Goal: Task Accomplishment & Management: Manage account settings

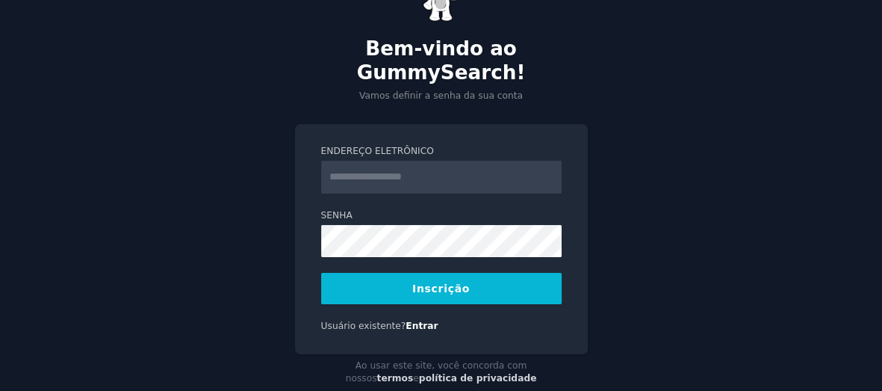
scroll to position [69, 0]
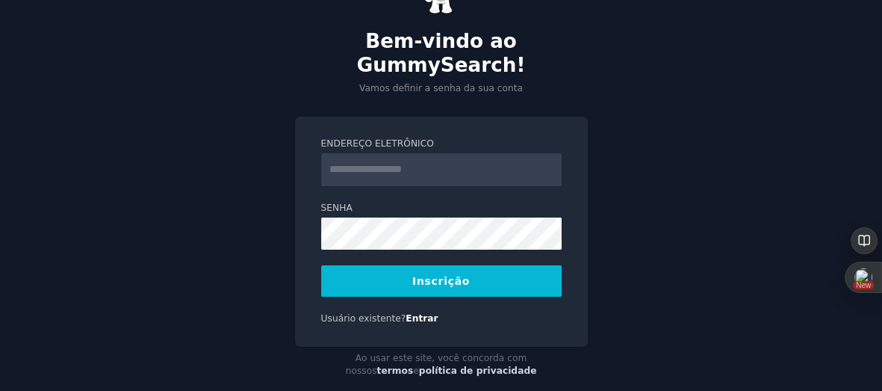
click at [388, 153] on input "Endereço eletrônico" at bounding box center [441, 169] width 241 height 33
type input "**********"
click at [258, 183] on div "**********" at bounding box center [441, 173] width 882 height 484
click at [651, 269] on div "**********" at bounding box center [441, 173] width 882 height 484
click at [509, 265] on button "Inscrição" at bounding box center [441, 280] width 241 height 31
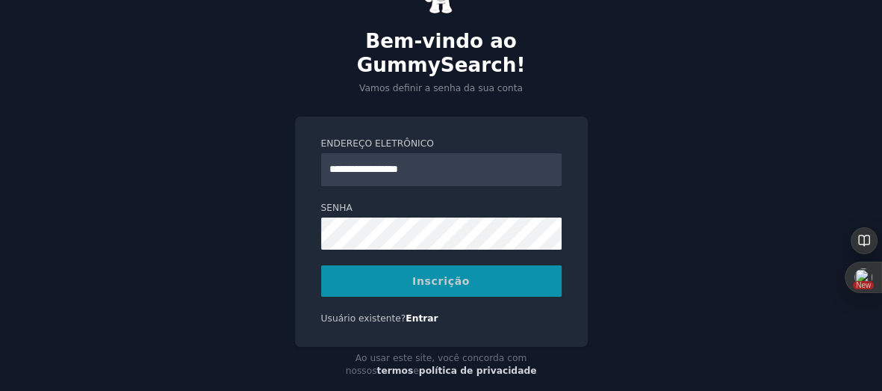
click at [428, 265] on div "Inscrição" at bounding box center [441, 280] width 241 height 31
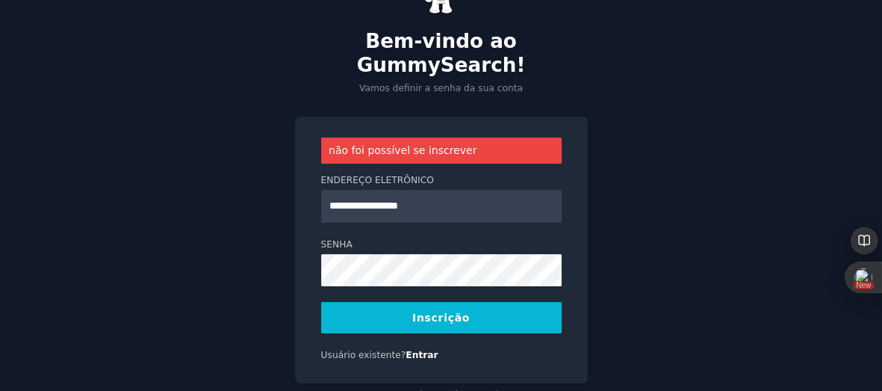
click at [672, 190] on div "**********" at bounding box center [441, 191] width 882 height 521
click at [453, 302] on button "Inscrição" at bounding box center [441, 317] width 241 height 31
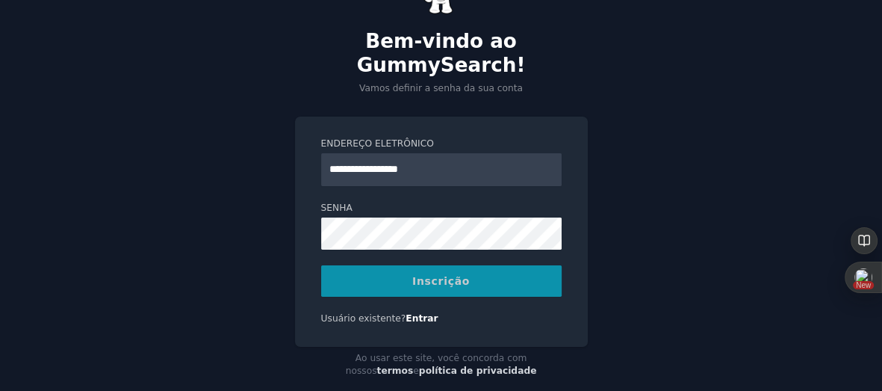
click at [437, 265] on div "Inscrição" at bounding box center [441, 280] width 241 height 31
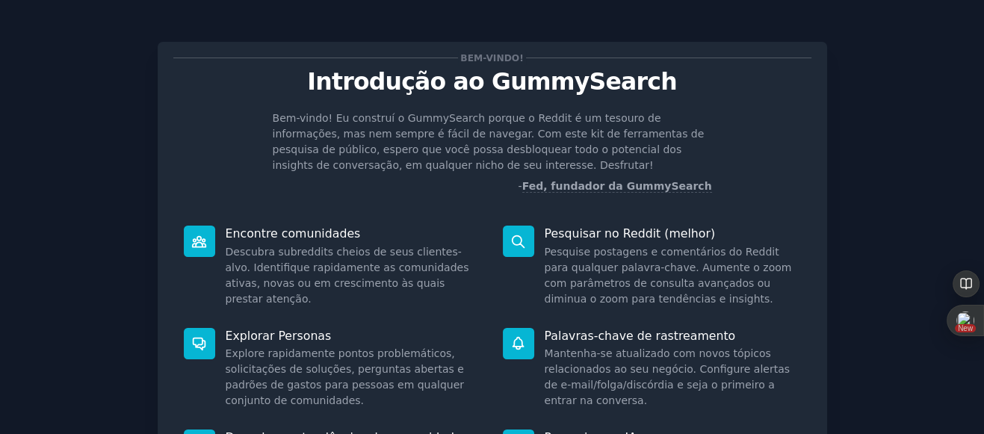
drag, startPoint x: 823, startPoint y: 1, endPoint x: 87, endPoint y: 176, distance: 756.5
click at [87, 176] on div "Bem-vindo! Introdução ao GummySearch Bem-vindo! Eu construí o GummySearch porqu…" at bounding box center [492, 324] width 942 height 606
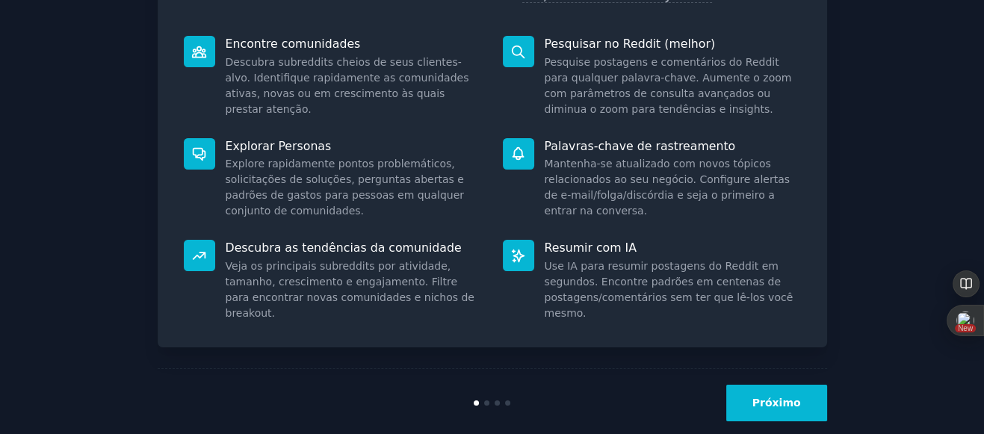
scroll to position [214, 0]
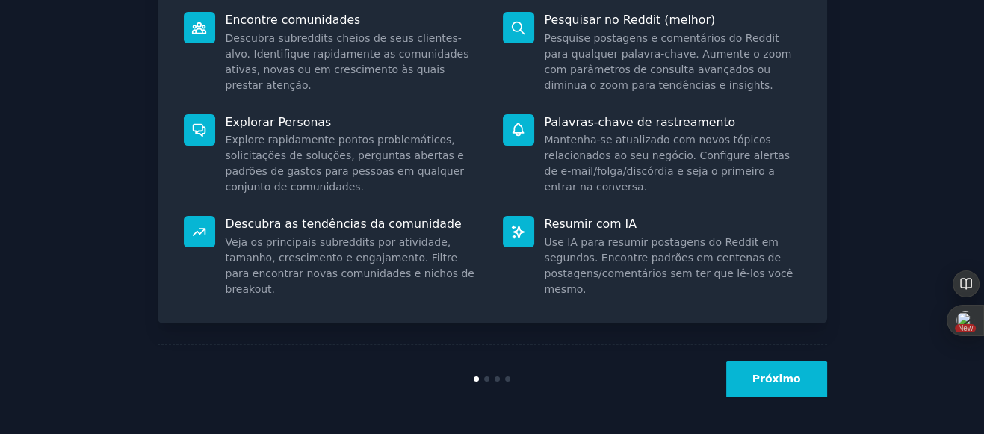
click at [747, 385] on button "Próximo" at bounding box center [776, 379] width 101 height 37
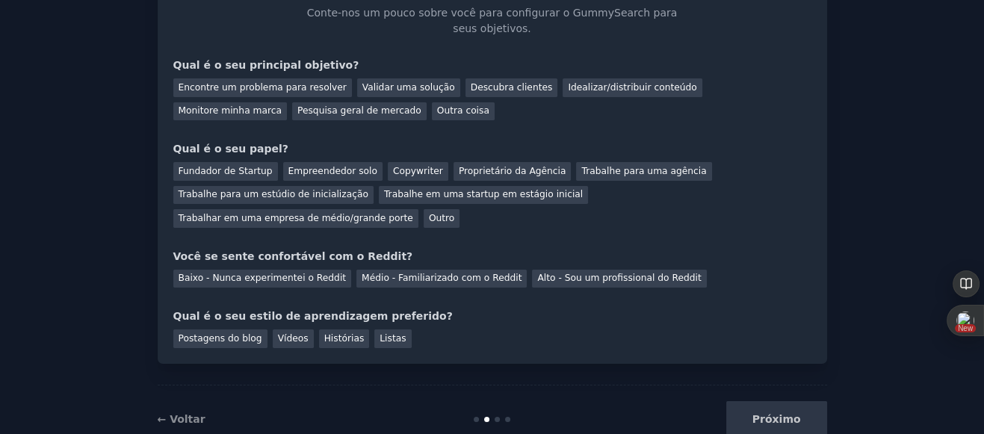
scroll to position [140, 0]
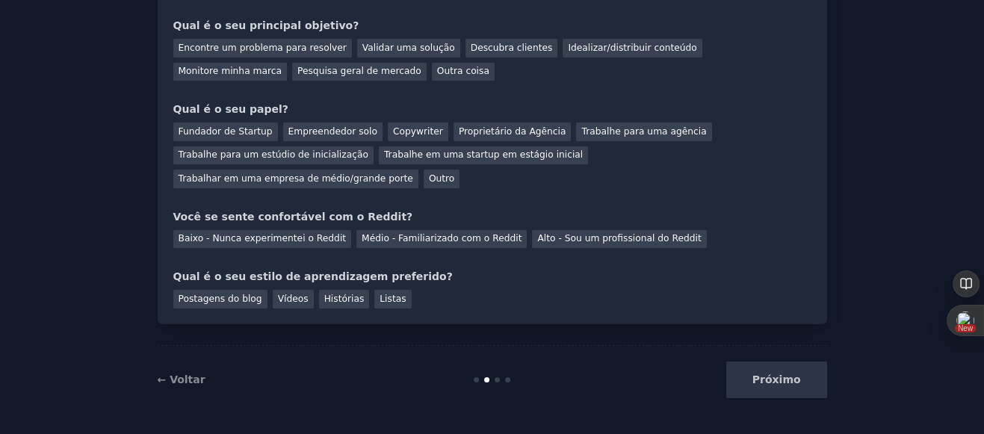
click at [750, 382] on div "Próximo" at bounding box center [715, 380] width 223 height 37
click at [780, 379] on div "Próximo" at bounding box center [715, 380] width 223 height 37
click at [784, 379] on div "Próximo" at bounding box center [715, 380] width 223 height 37
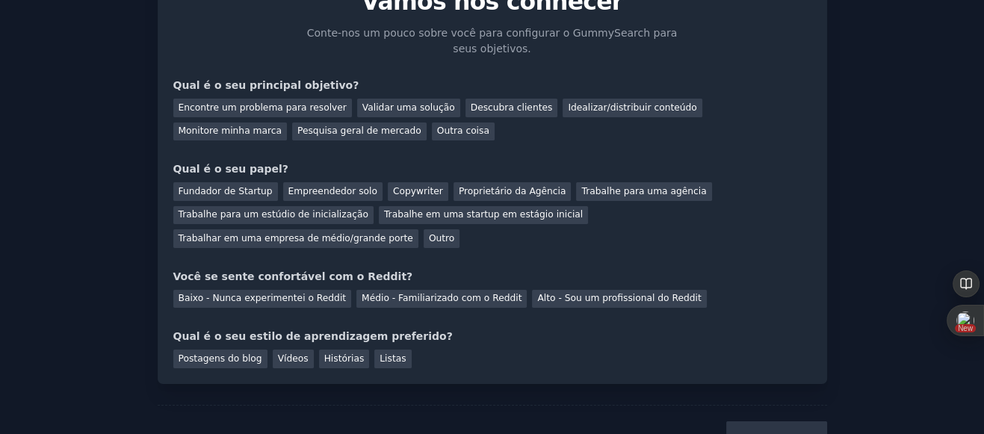
scroll to position [0, 0]
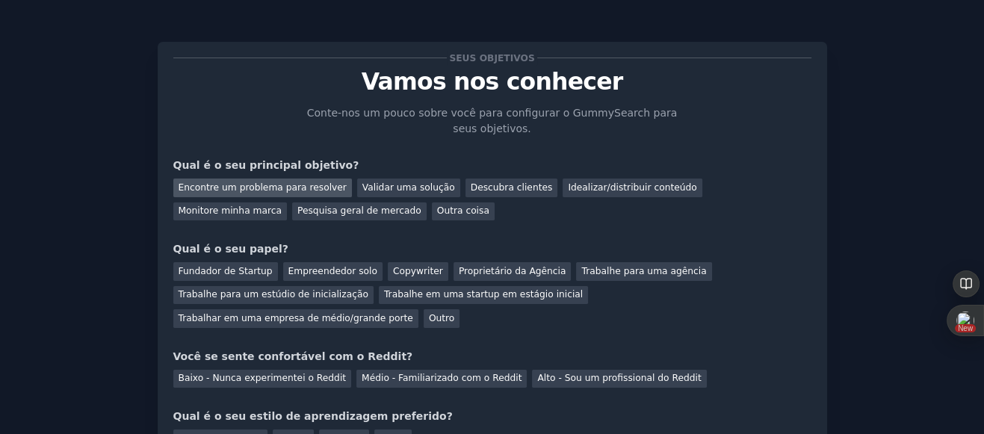
click at [341, 189] on div "Encontre um problema para resolver" at bounding box center [262, 188] width 179 height 19
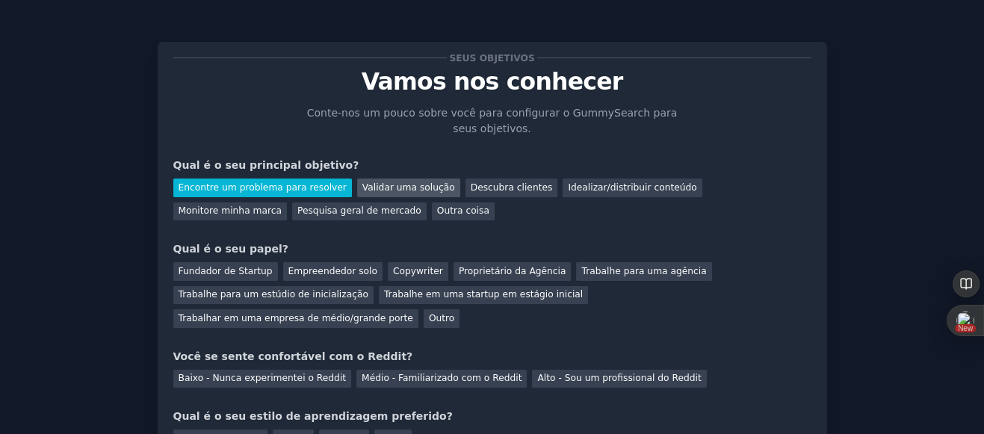
click at [421, 187] on div "Validar uma solução" at bounding box center [408, 188] width 103 height 19
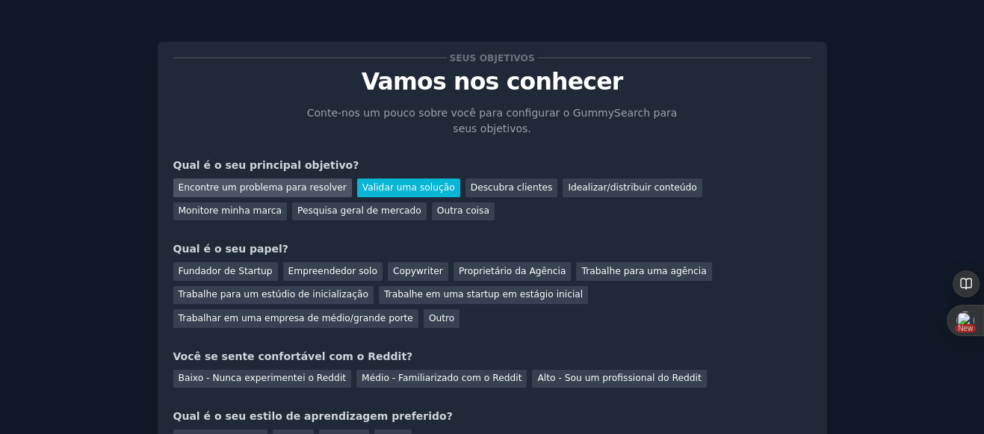
click at [320, 180] on div "Encontre um problema para resolver" at bounding box center [262, 188] width 179 height 19
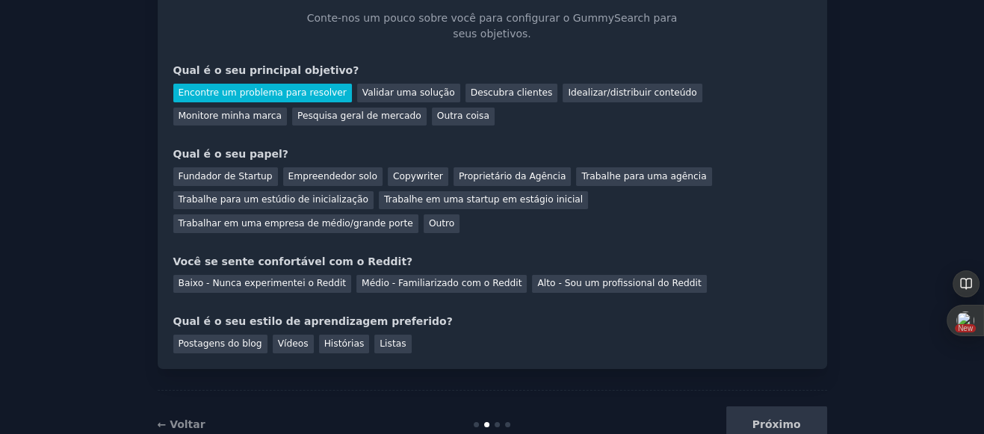
scroll to position [111, 0]
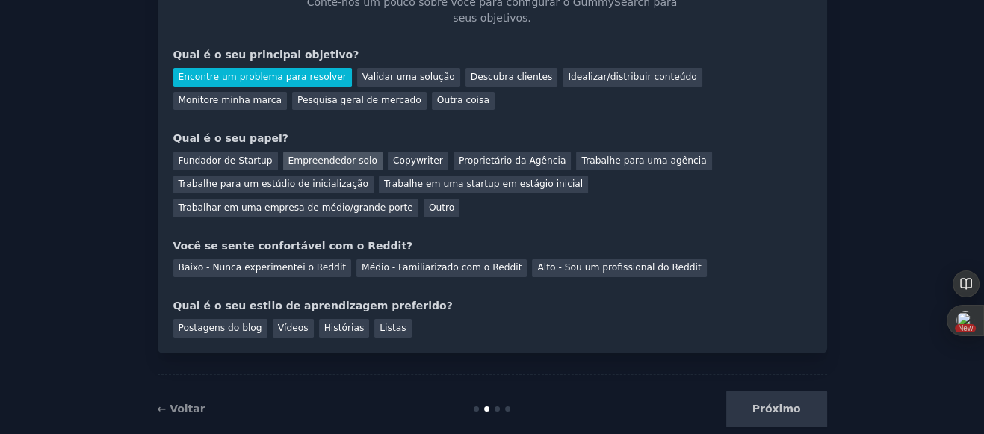
click at [332, 162] on div "Empreendedor solo" at bounding box center [332, 161] width 99 height 19
click at [244, 159] on div "Fundador de Startup" at bounding box center [225, 161] width 105 height 19
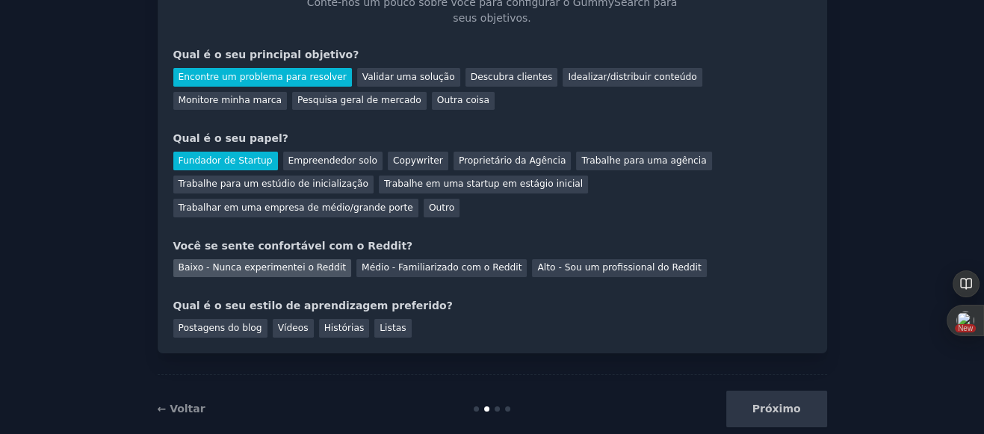
click at [285, 272] on div "Baixo - Nunca experimentei o Reddit" at bounding box center [262, 268] width 179 height 19
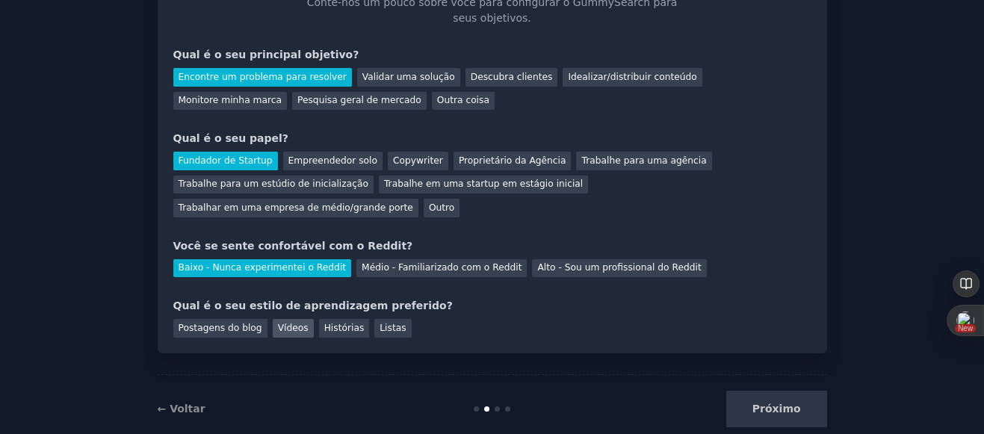
click at [300, 326] on div "Vídeos" at bounding box center [293, 328] width 41 height 19
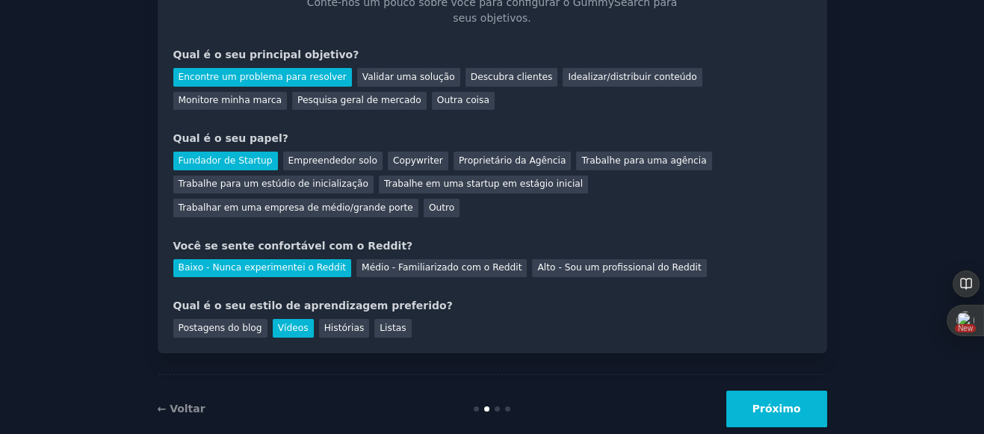
click at [752, 390] on button "Próximo" at bounding box center [776, 409] width 101 height 37
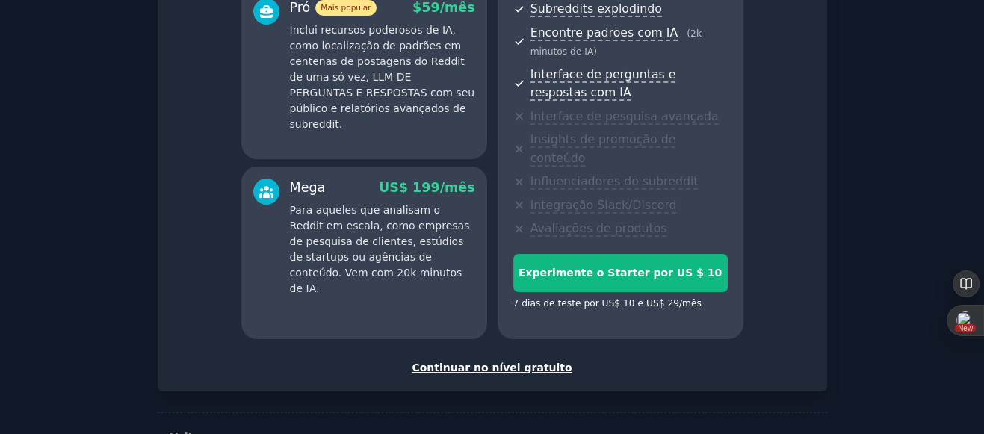
scroll to position [337, 0]
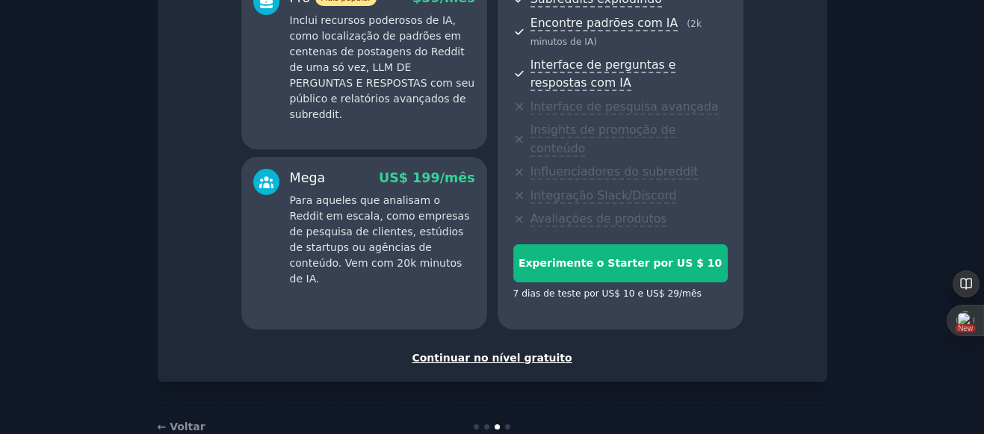
click at [487, 350] on div "Continuar no nível gratuito" at bounding box center [492, 358] width 638 height 16
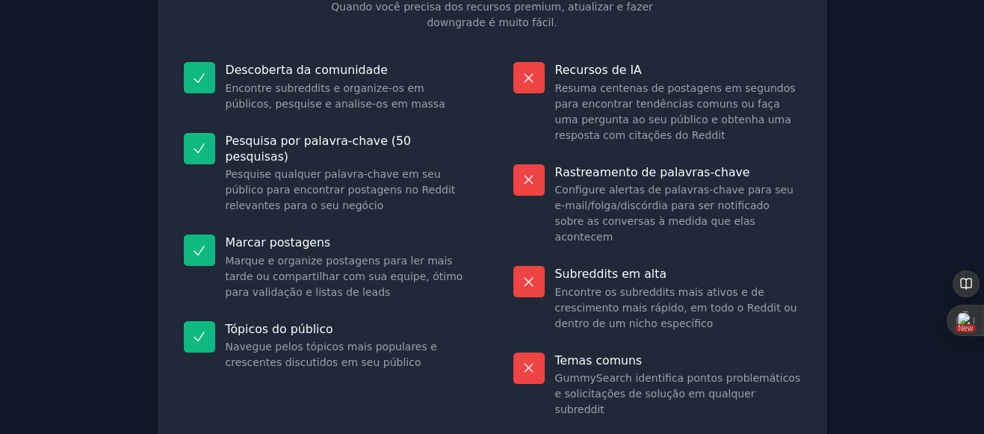
scroll to position [211, 0]
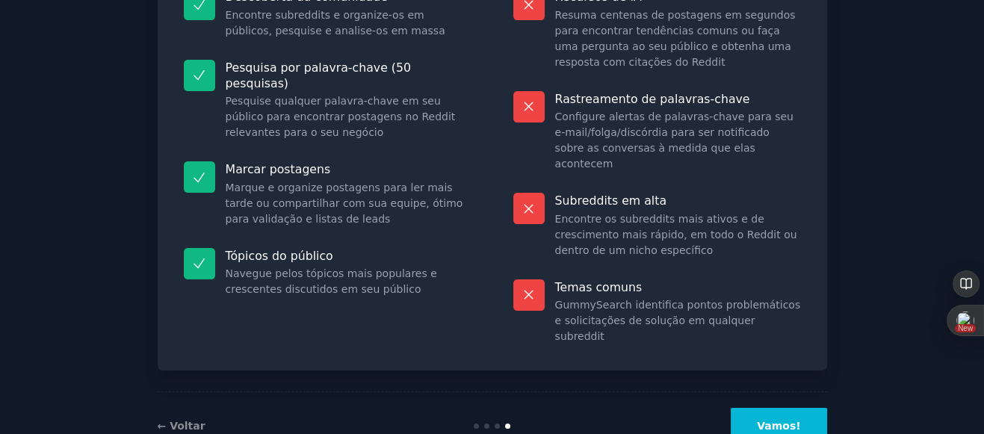
click at [773, 390] on button "Vamos!" at bounding box center [779, 426] width 96 height 37
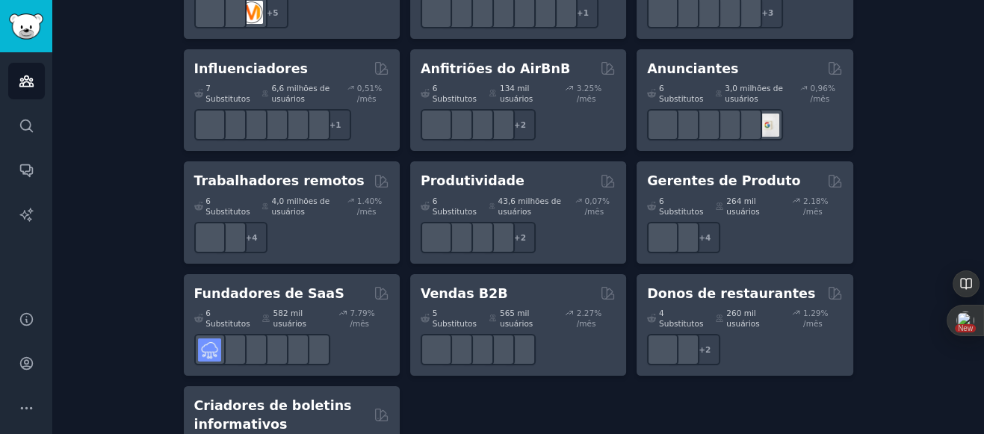
scroll to position [1472, 0]
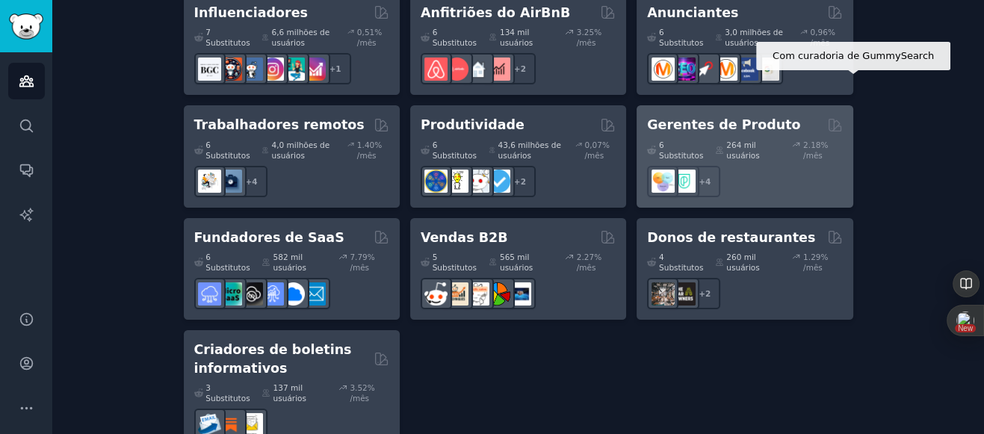
click at [835, 117] on icon at bounding box center [835, 125] width 16 height 16
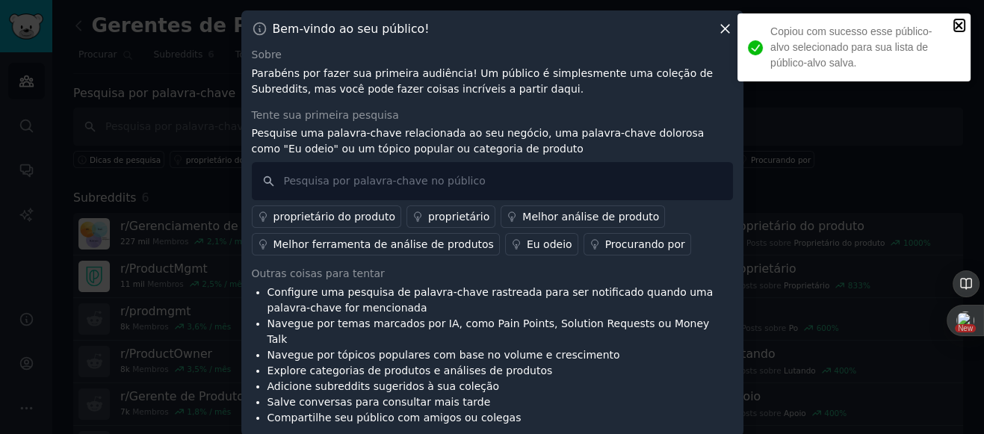
click at [884, 23] on icon "fechar" at bounding box center [959, 25] width 10 height 12
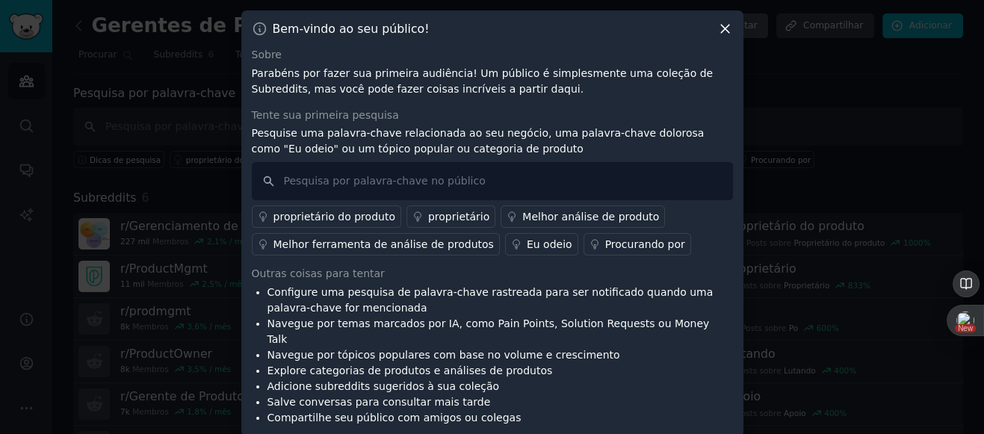
drag, startPoint x: 724, startPoint y: 29, endPoint x: 714, endPoint y: 36, distance: 11.8
click at [724, 29] on icon at bounding box center [725, 29] width 8 height 8
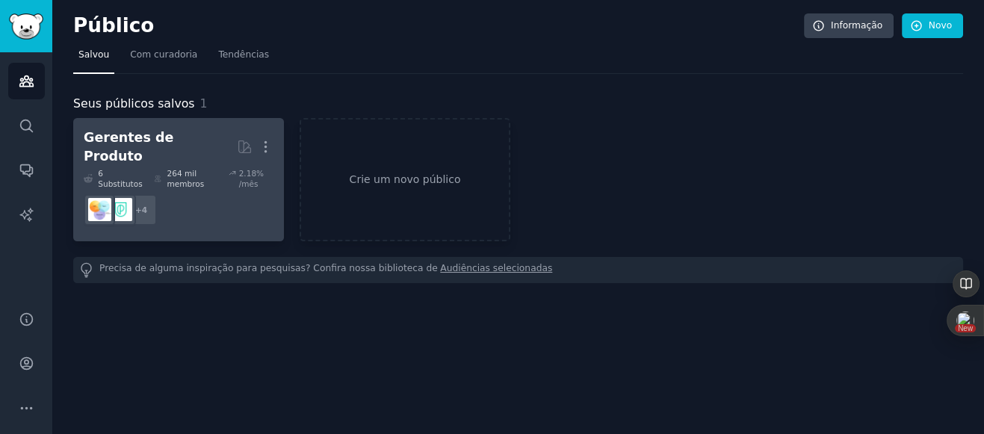
drag, startPoint x: 218, startPoint y: 197, endPoint x: 166, endPoint y: 205, distance: 52.8
click at [166, 205] on dd "+ 4" at bounding box center [179, 210] width 190 height 42
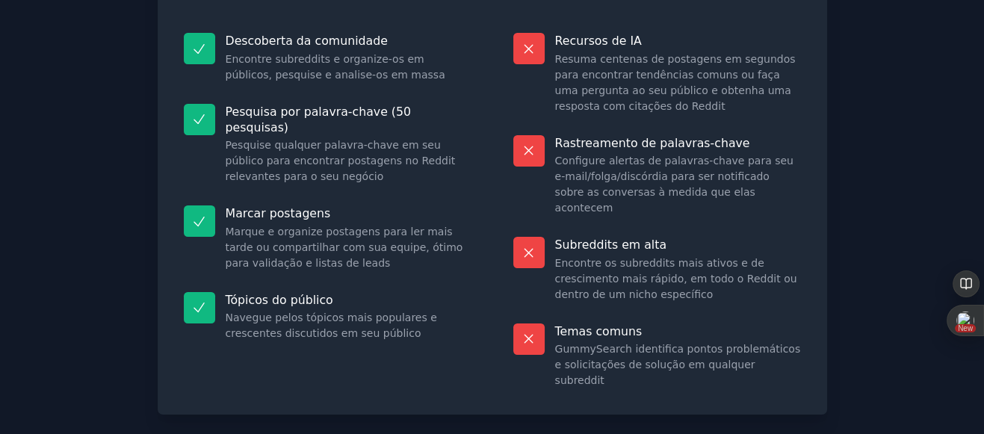
scroll to position [211, 0]
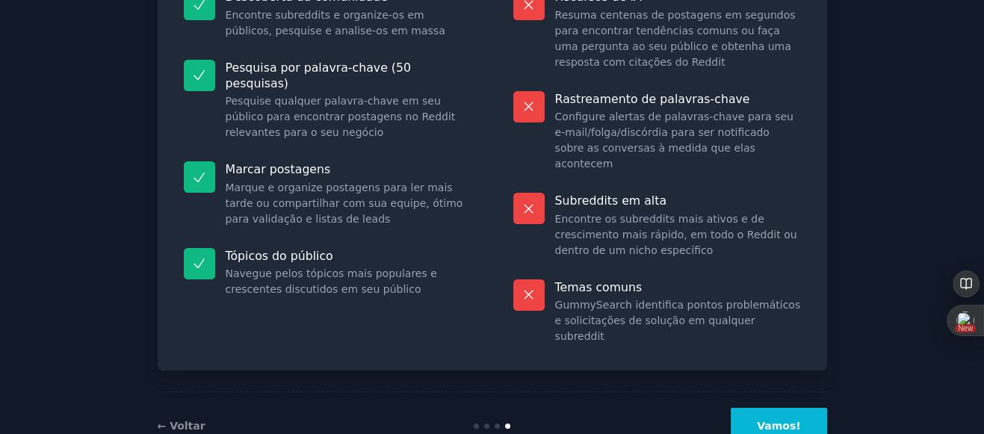
click at [786, 390] on button "Vamos!" at bounding box center [779, 426] width 96 height 37
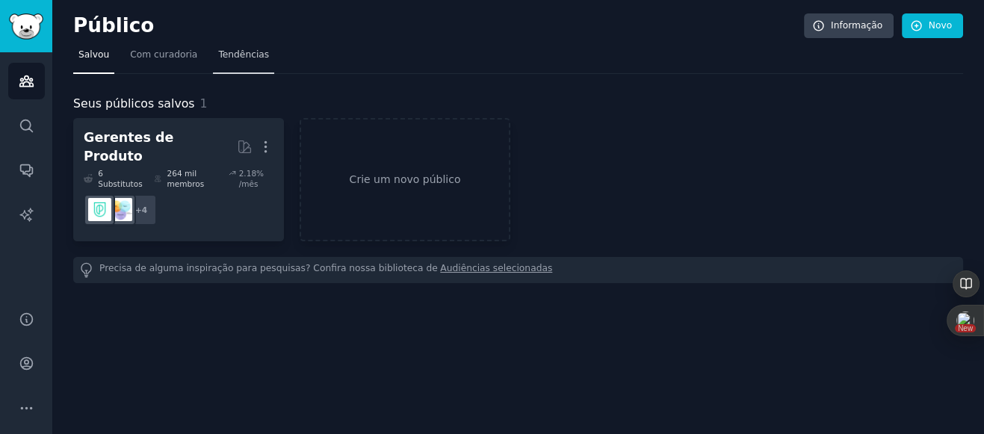
click at [241, 57] on span "Tendências" at bounding box center [243, 55] width 51 height 13
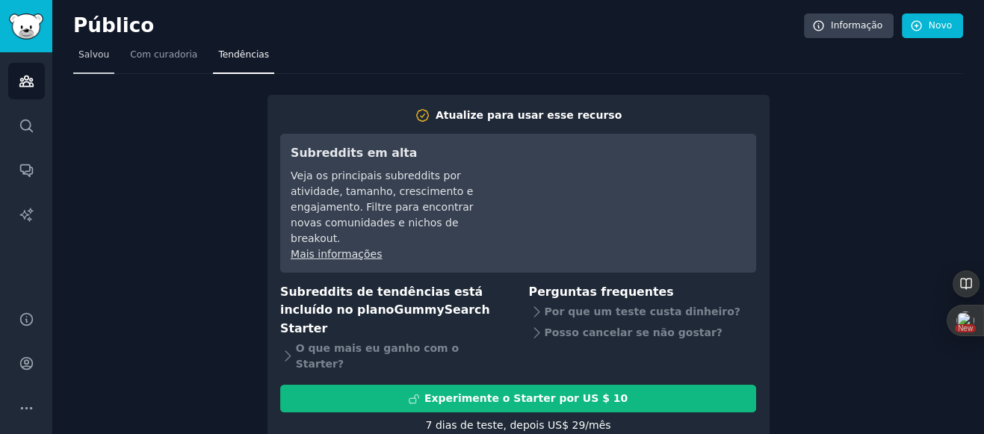
click at [105, 61] on span "Salvou" at bounding box center [93, 55] width 31 height 13
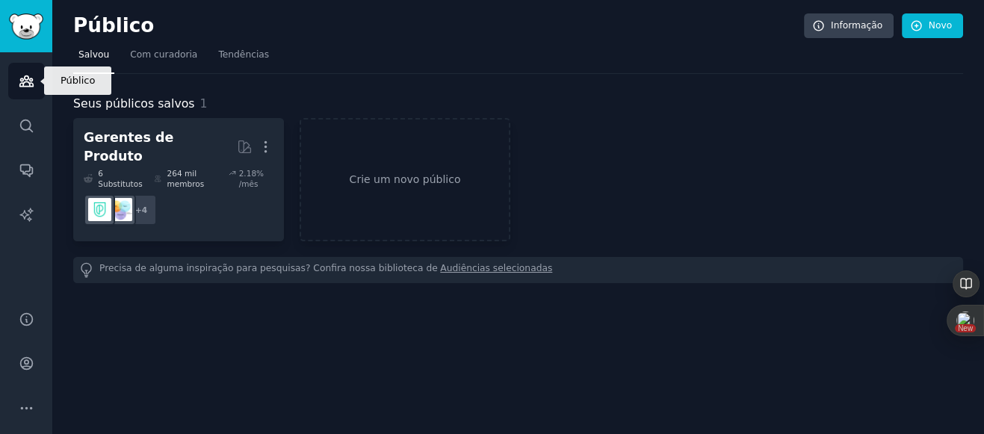
click at [28, 83] on icon "Barra lateral" at bounding box center [25, 81] width 13 height 10
click at [451, 262] on link "Audiências selecionadas" at bounding box center [496, 270] width 112 height 16
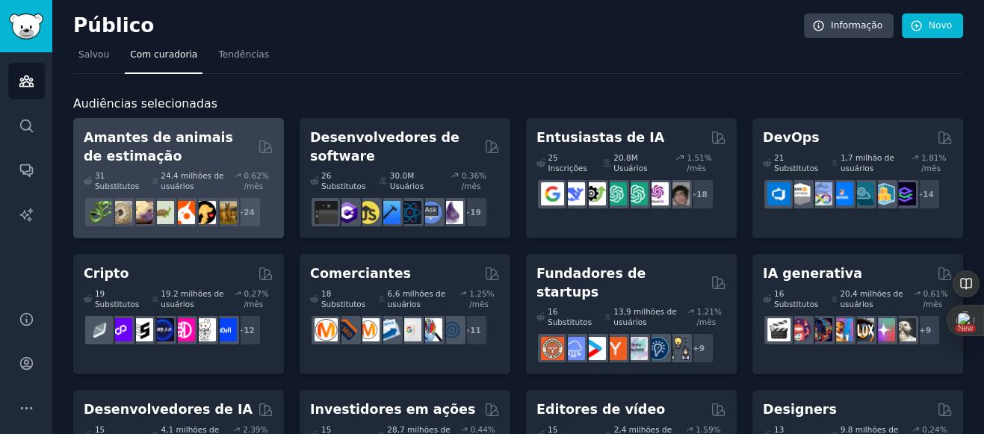
click at [216, 154] on h2 "Amantes de animais de estimação" at bounding box center [168, 146] width 169 height 37
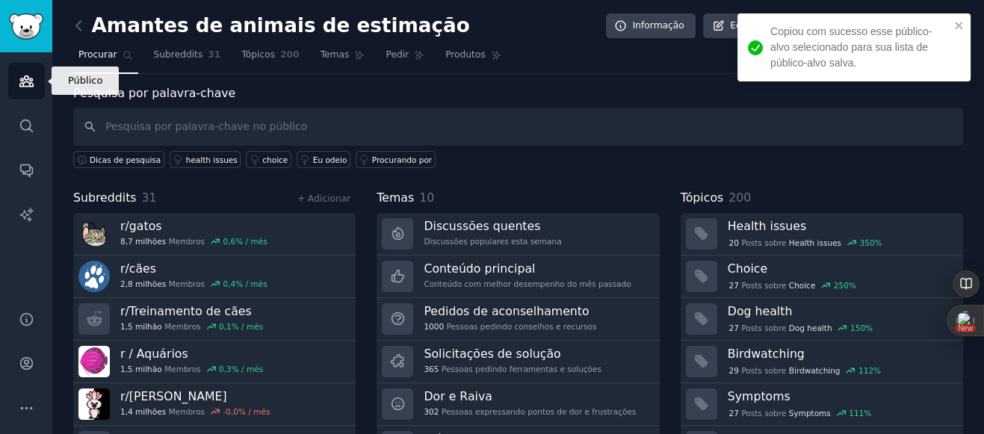
click at [22, 89] on link "Público" at bounding box center [26, 81] width 37 height 37
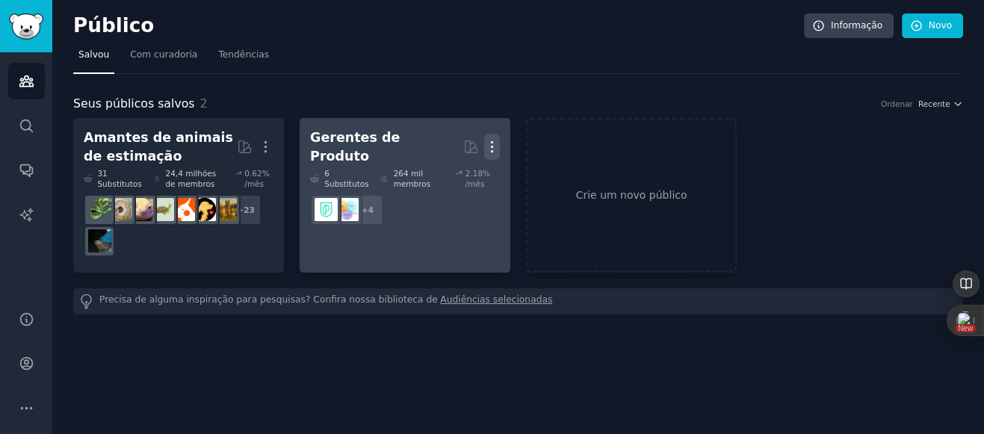
click at [498, 139] on icon "button" at bounding box center [492, 147] width 16 height 16
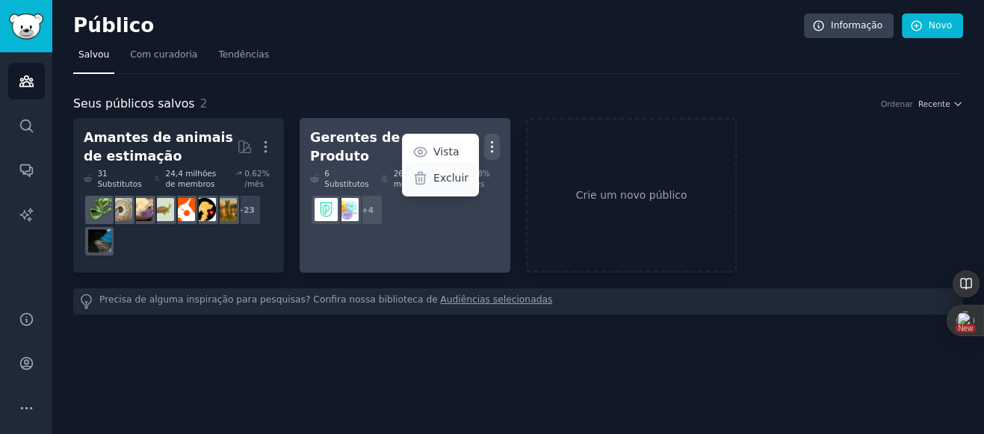
click at [459, 176] on p "Excluir" at bounding box center [450, 178] width 35 height 16
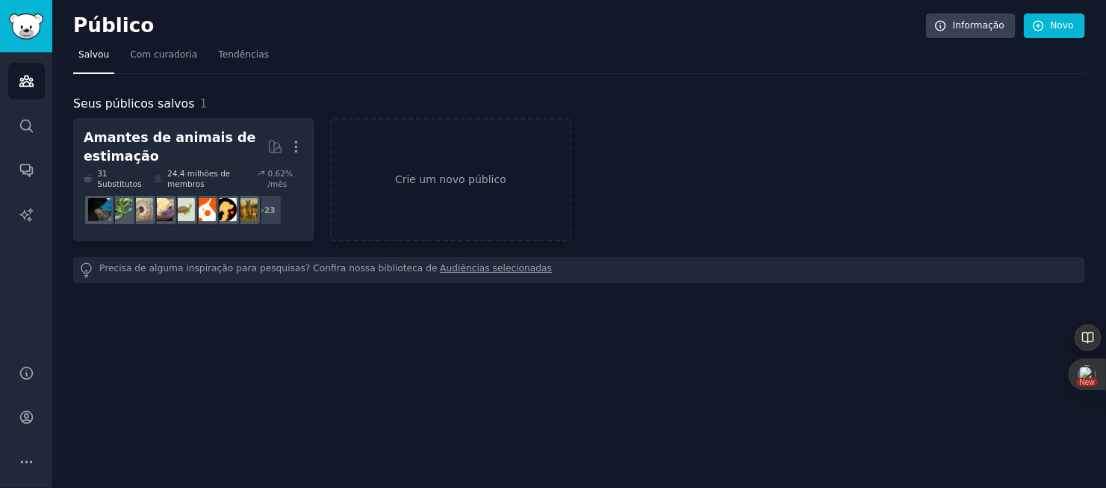
drag, startPoint x: 914, startPoint y: 1, endPoint x: 398, endPoint y: 329, distance: 611.3
click at [398, 329] on div "Público Informação Novo Salvou Com curadoria Tendências Seus públicos salvos 1 …" at bounding box center [579, 244] width 1054 height 488
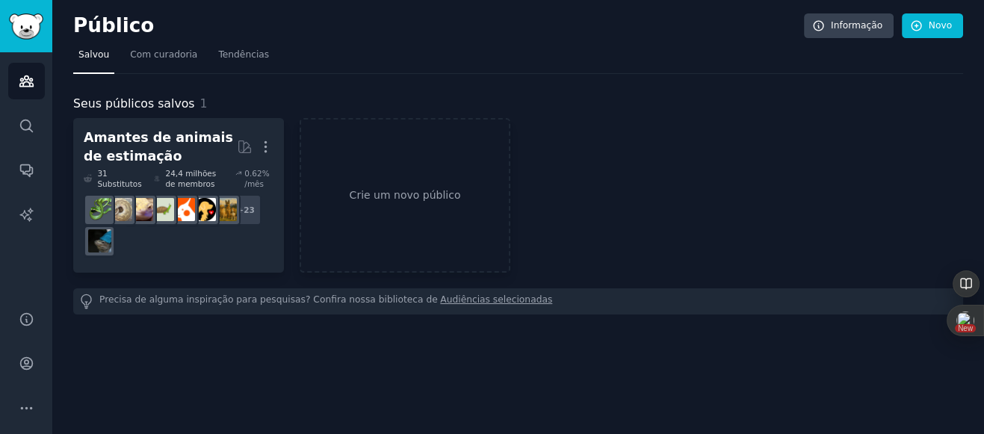
drag, startPoint x: 1022, startPoint y: 0, endPoint x: 560, endPoint y: 131, distance: 480.0
click at [560, 131] on div "Amantes de animais de estimação Mais 31 Substitutos 24,4 milhões de membros 0.6…" at bounding box center [518, 195] width 890 height 155
click at [532, 309] on link "Audiências selecionadas" at bounding box center [496, 302] width 112 height 16
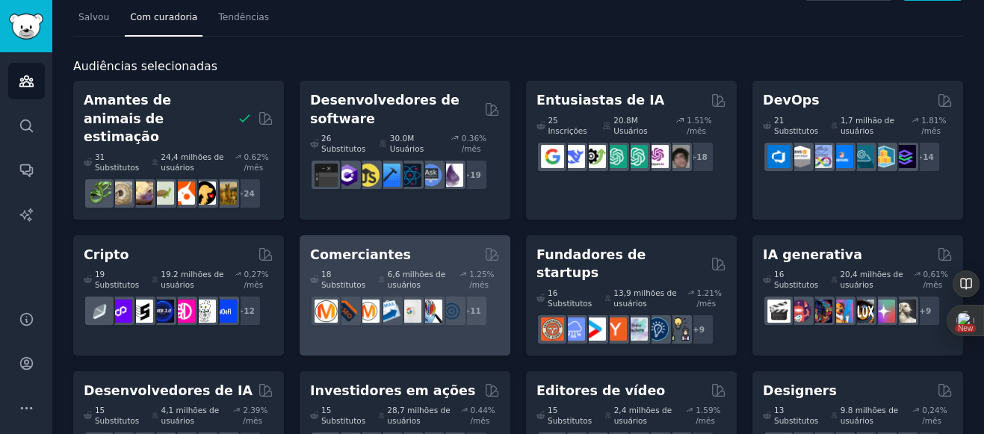
scroll to position [111, 0]
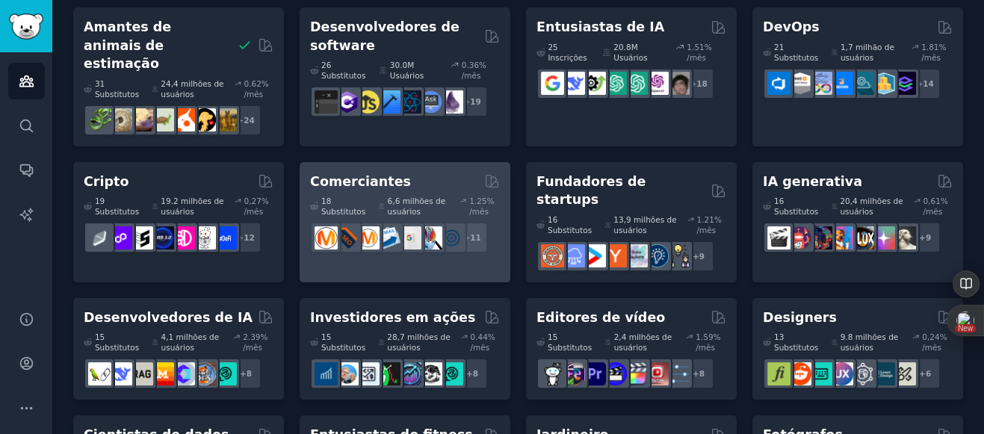
click at [436, 173] on div "Comerciantes" at bounding box center [405, 182] width 190 height 19
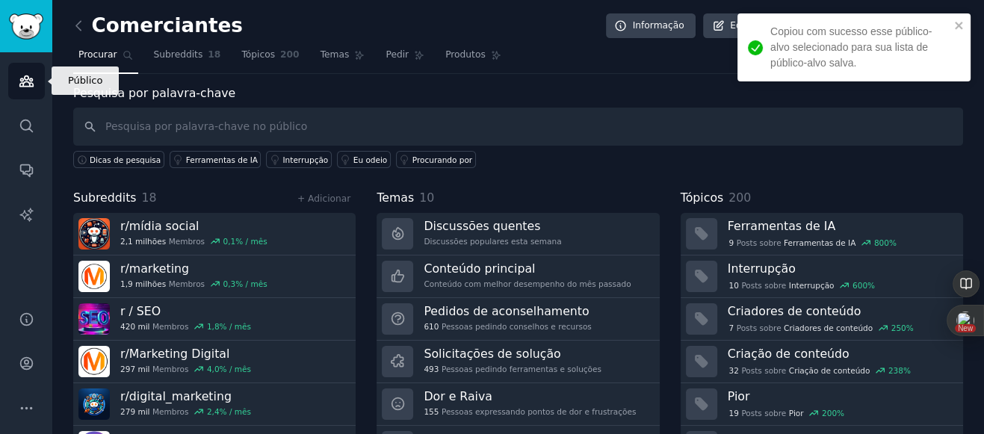
click at [28, 84] on icon "Barra lateral" at bounding box center [27, 81] width 16 height 16
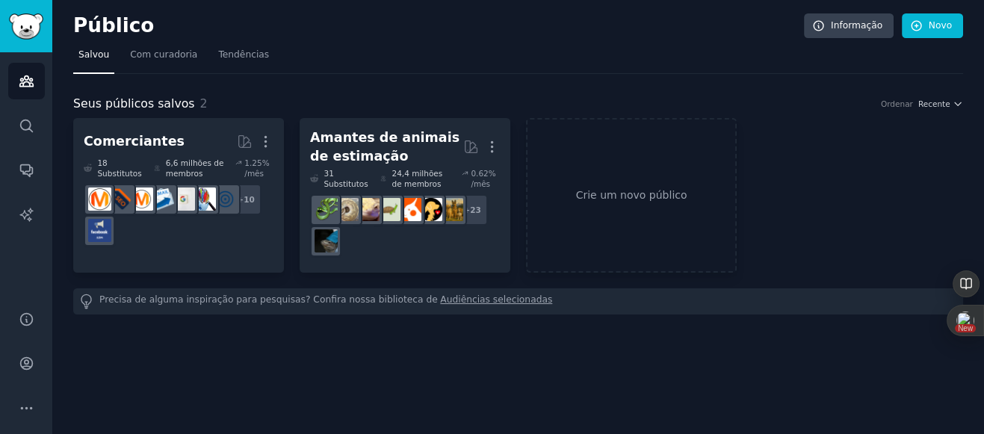
click at [454, 309] on link "Audiências selecionadas" at bounding box center [496, 302] width 112 height 16
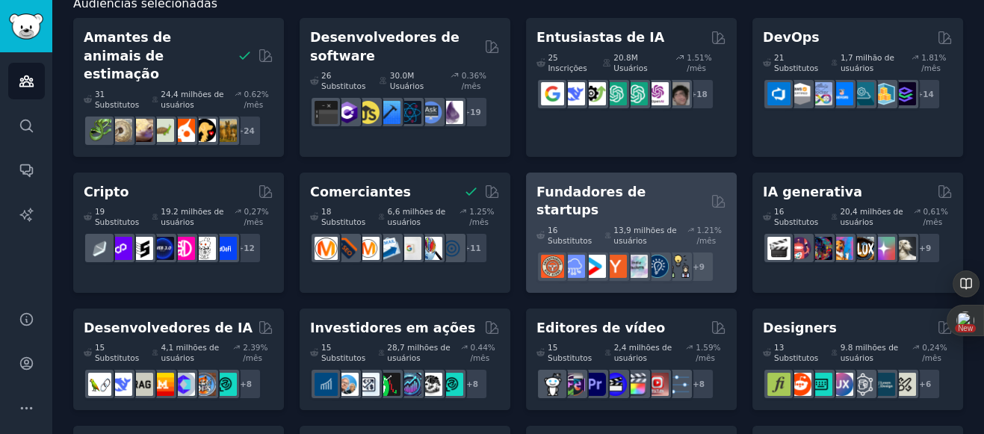
scroll to position [111, 0]
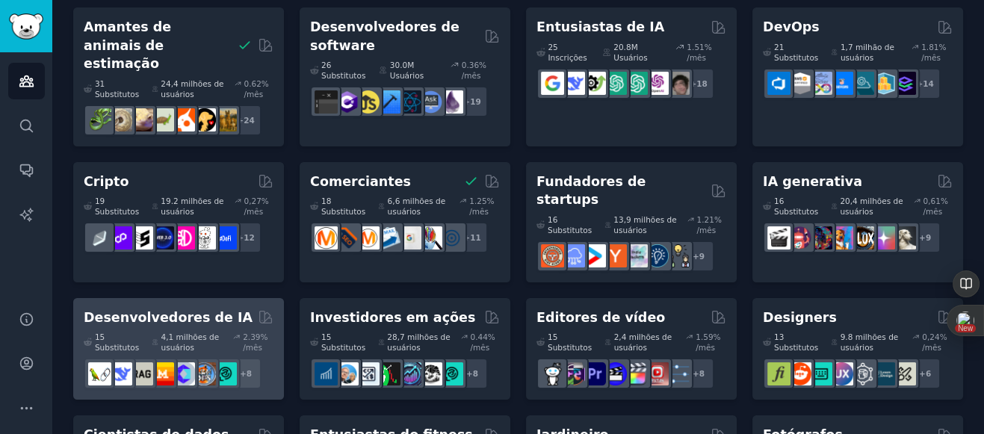
click at [131, 332] on font "15 Substitutos" at bounding box center [118, 342] width 46 height 21
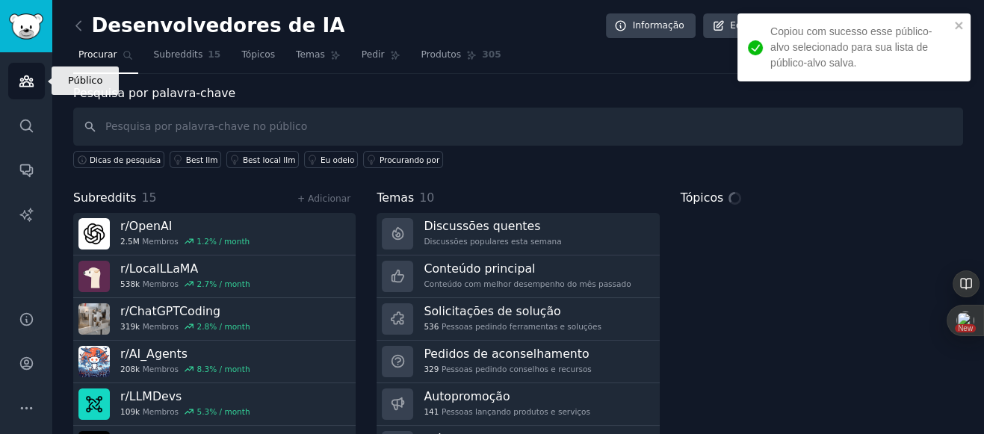
click at [22, 82] on icon "Barra lateral" at bounding box center [25, 81] width 13 height 10
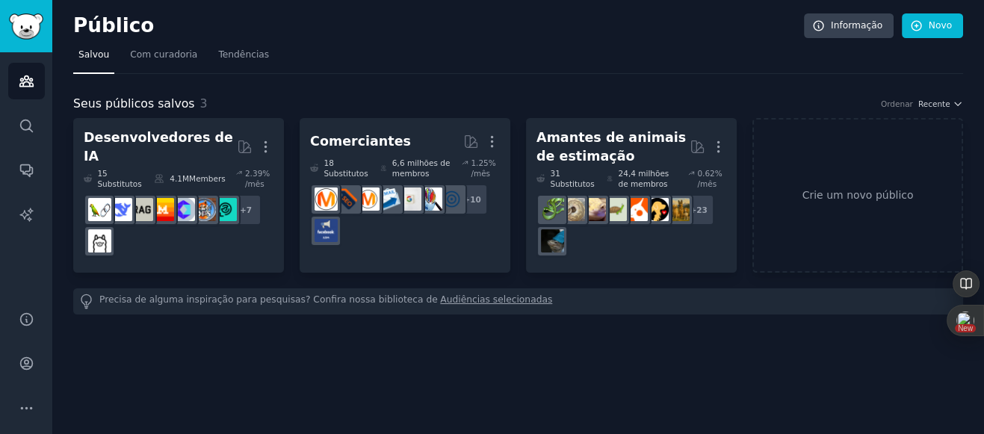
click at [465, 309] on link "Audiências selecionadas" at bounding box center [496, 302] width 112 height 16
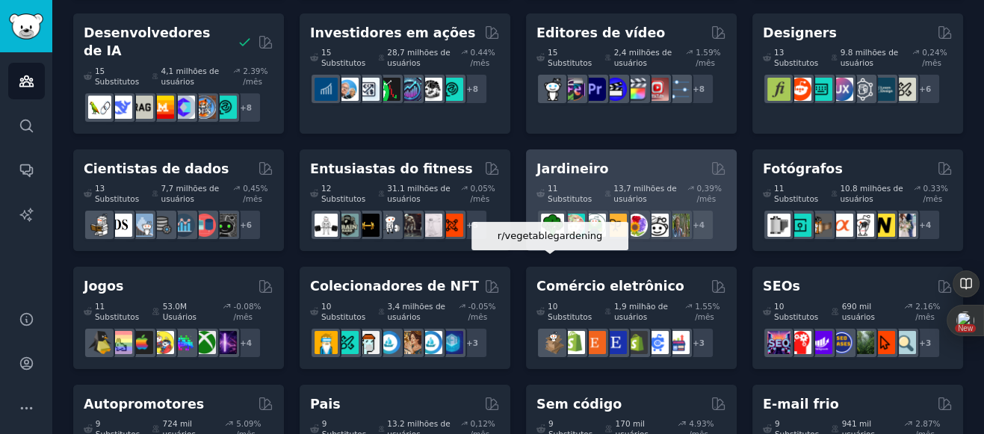
scroll to position [442, 0]
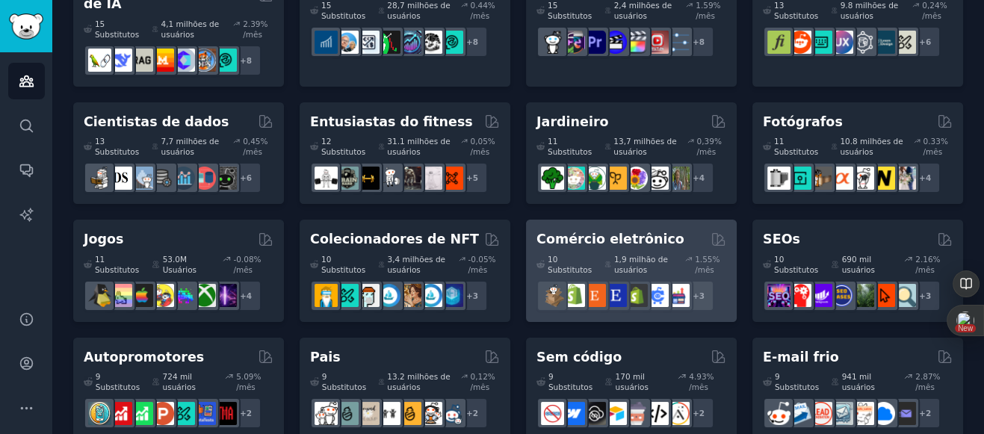
click at [612, 249] on div "10 Substitutos 1,9 milhão de usuários 1.55% /mês r/dropship + 3" at bounding box center [631, 280] width 190 height 63
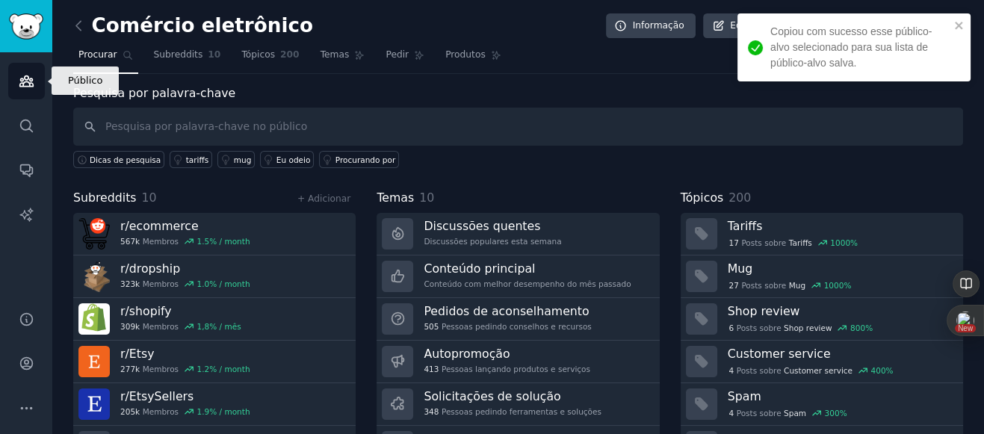
click at [19, 84] on icon "Barra lateral" at bounding box center [25, 81] width 13 height 10
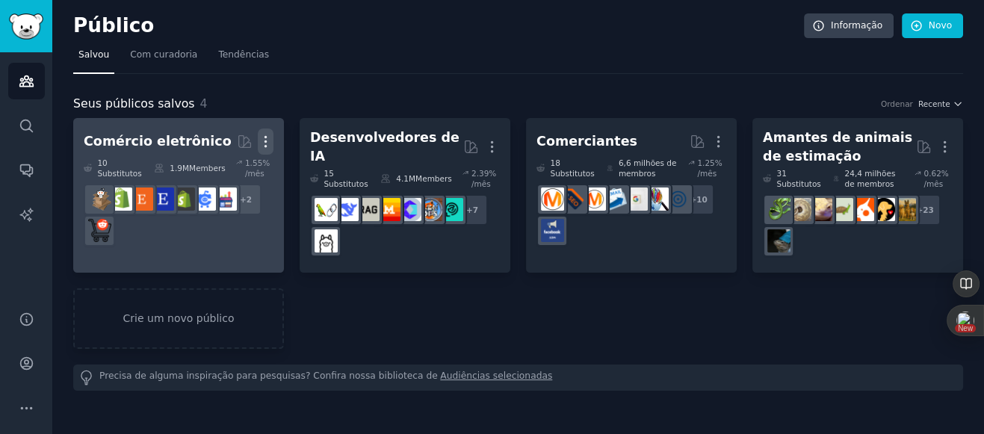
click at [264, 144] on icon "button" at bounding box center [266, 142] width 16 height 16
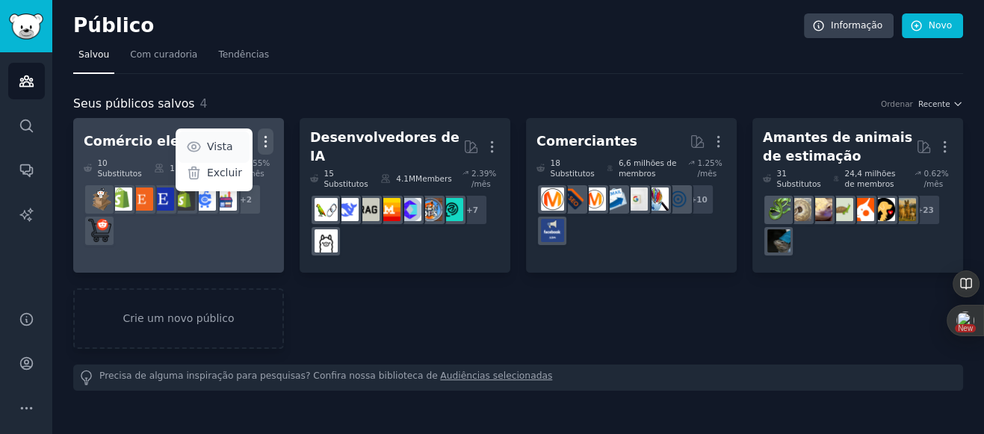
click at [223, 144] on p "Vista" at bounding box center [220, 147] width 26 height 16
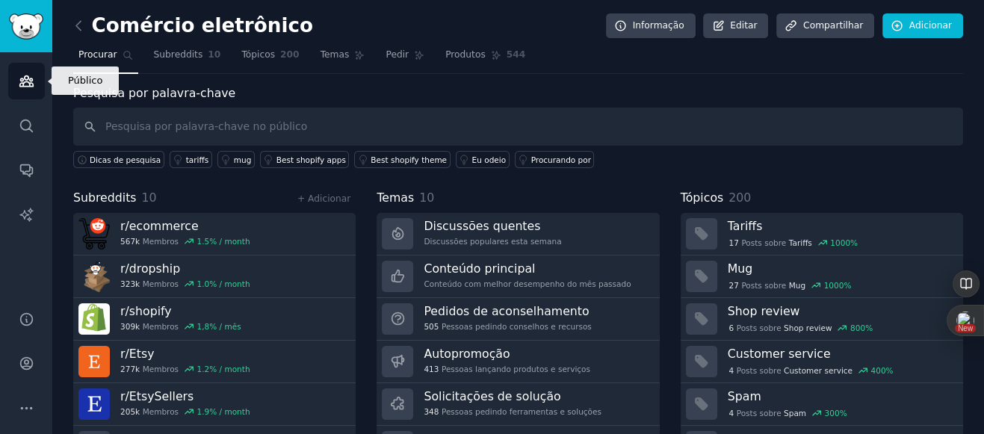
click at [16, 82] on link "Público" at bounding box center [26, 81] width 37 height 37
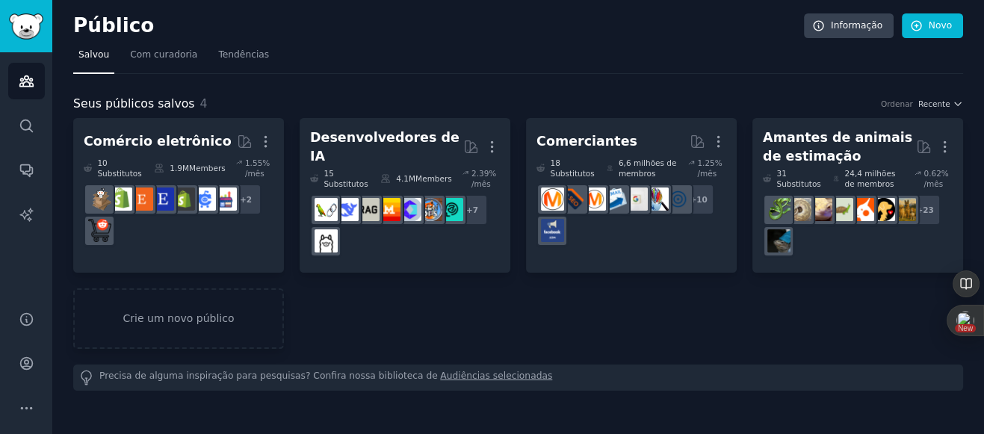
click at [483, 385] on link "Audiências selecionadas" at bounding box center [496, 378] width 112 height 16
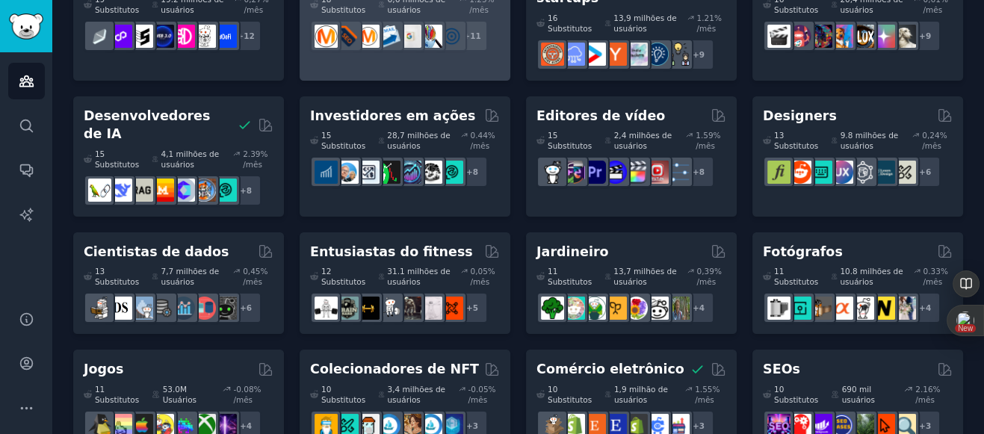
scroll to position [387, 0]
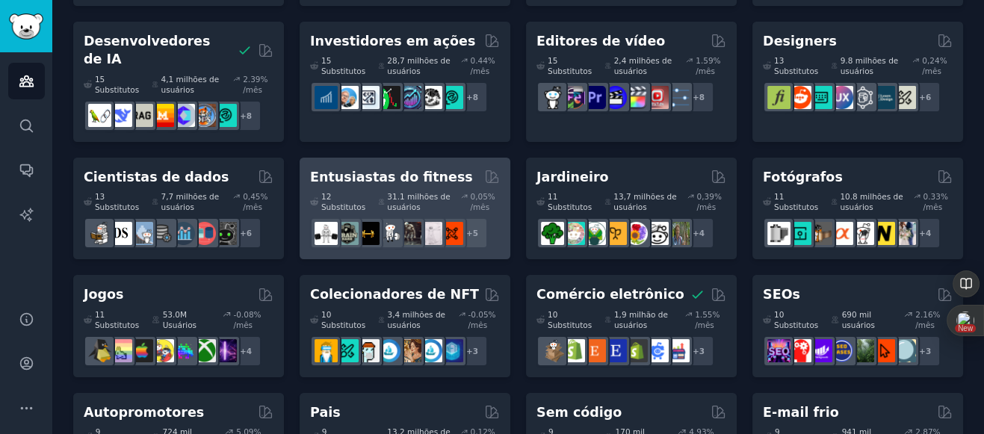
click at [338, 191] on div "12 Substitutos" at bounding box center [339, 201] width 58 height 21
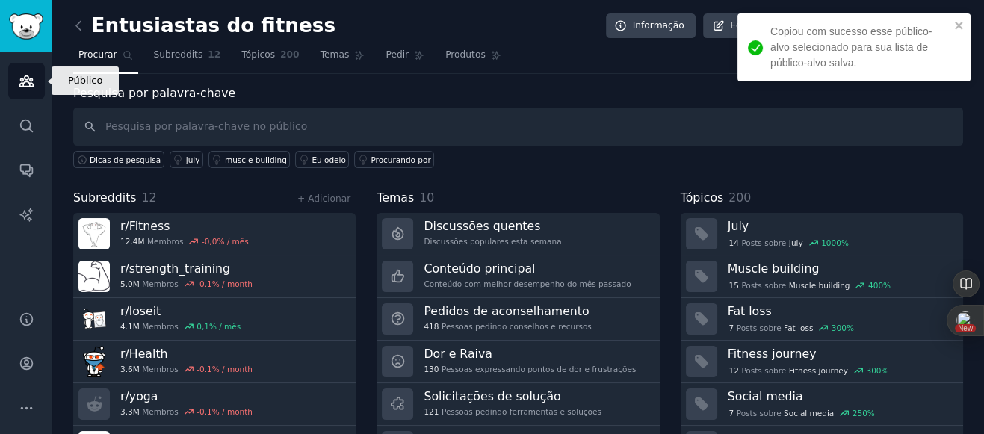
click at [32, 78] on icon "Barra lateral" at bounding box center [27, 81] width 16 height 16
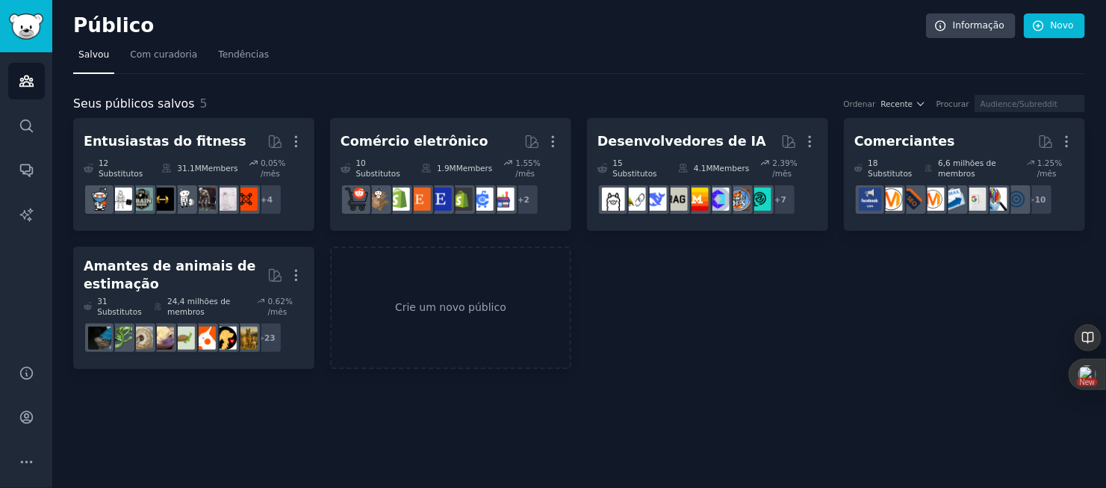
drag, startPoint x: 855, startPoint y: 4, endPoint x: 630, endPoint y: 330, distance: 396.4
click at [630, 330] on div "Entusiastas do fitness Mais 12 Substitutos 31.1M Members 0,05% /mês r/yoga, r/l…" at bounding box center [579, 243] width 1012 height 251
click at [884, 103] on icon "button" at bounding box center [921, 104] width 10 height 10
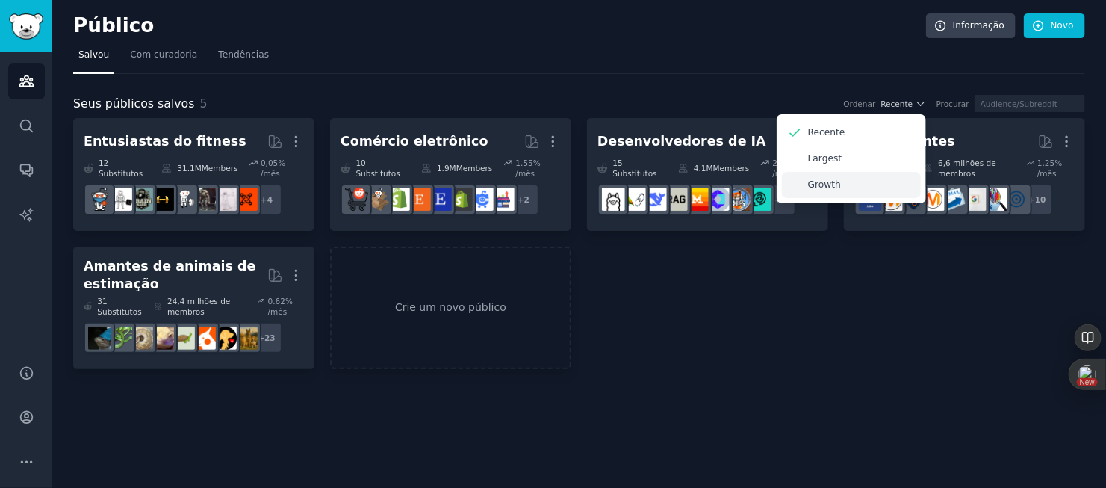
click at [808, 189] on p "Growth" at bounding box center [824, 185] width 33 height 13
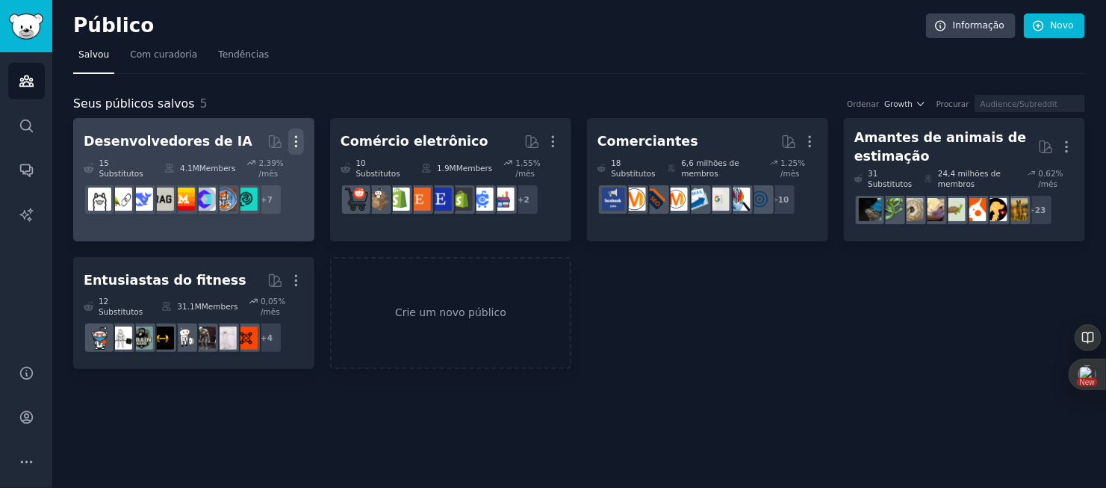
click at [299, 142] on icon "button" at bounding box center [296, 142] width 16 height 16
click at [253, 183] on div "Excluir" at bounding box center [244, 173] width 72 height 31
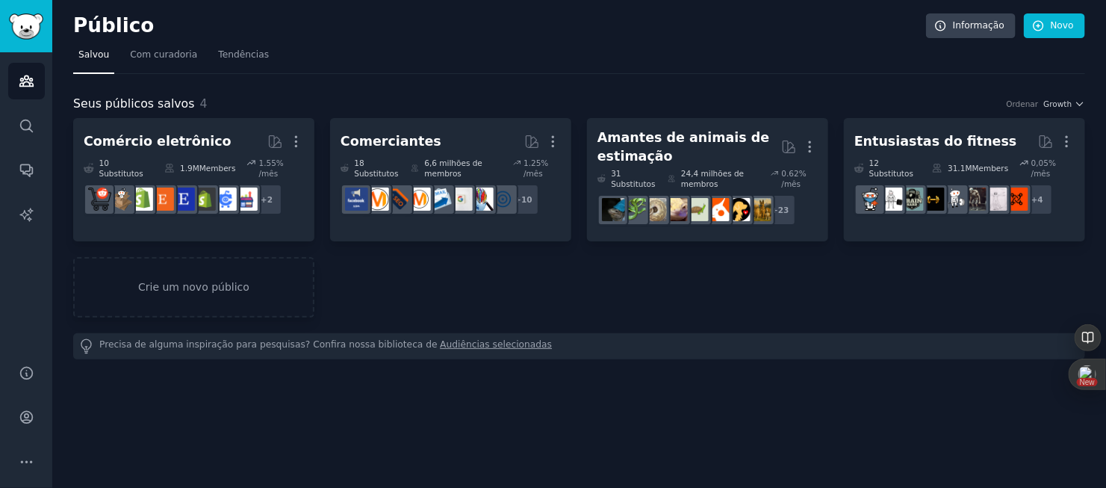
click at [473, 344] on link "Audiências selecionadas" at bounding box center [496, 346] width 112 height 16
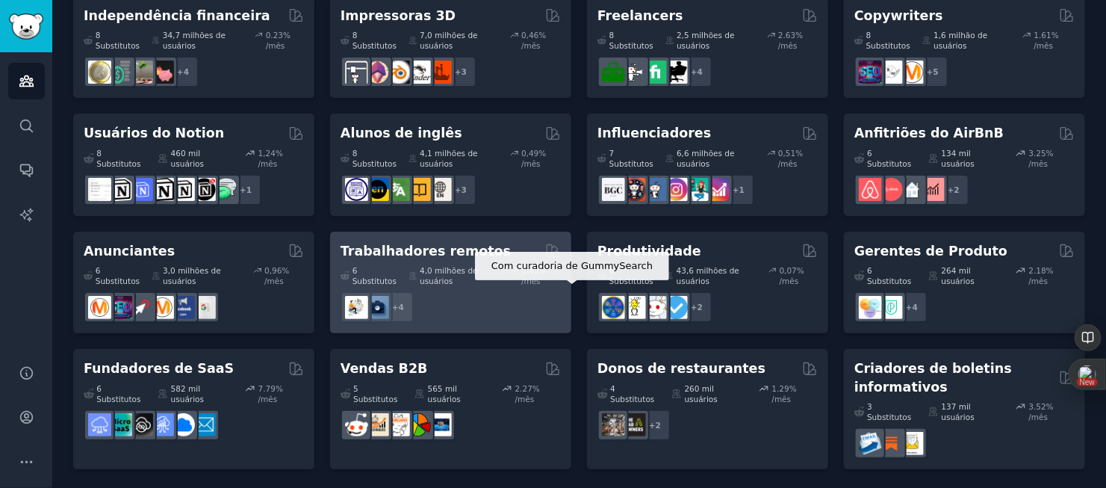
scroll to position [847, 0]
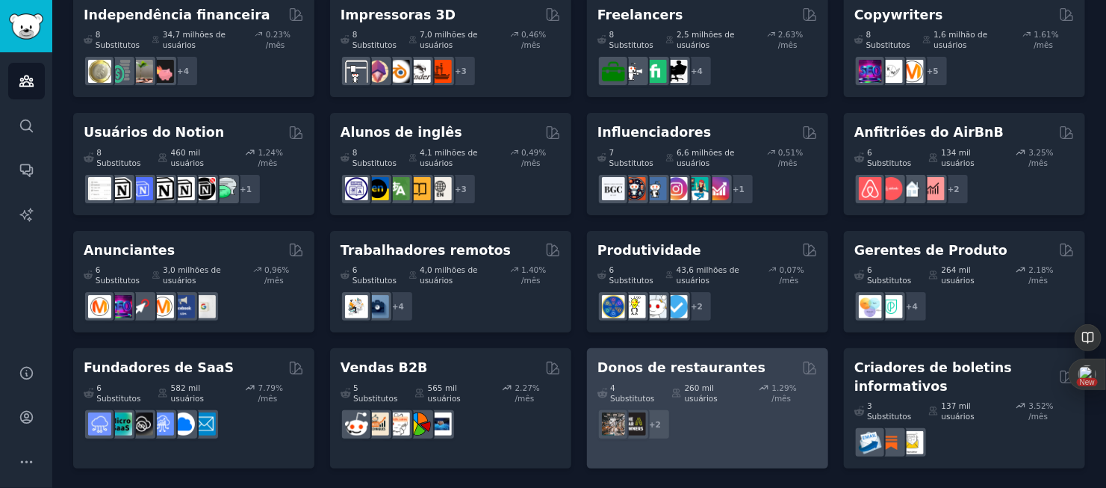
click at [697, 373] on h2 "Donos de restaurantes" at bounding box center [682, 368] width 168 height 19
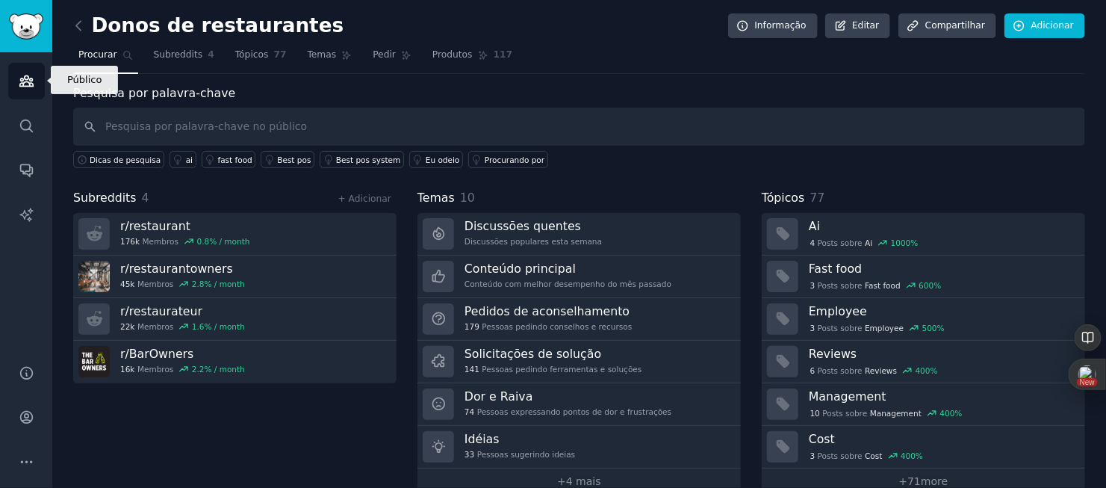
click at [20, 81] on icon "Barra lateral" at bounding box center [27, 81] width 16 height 16
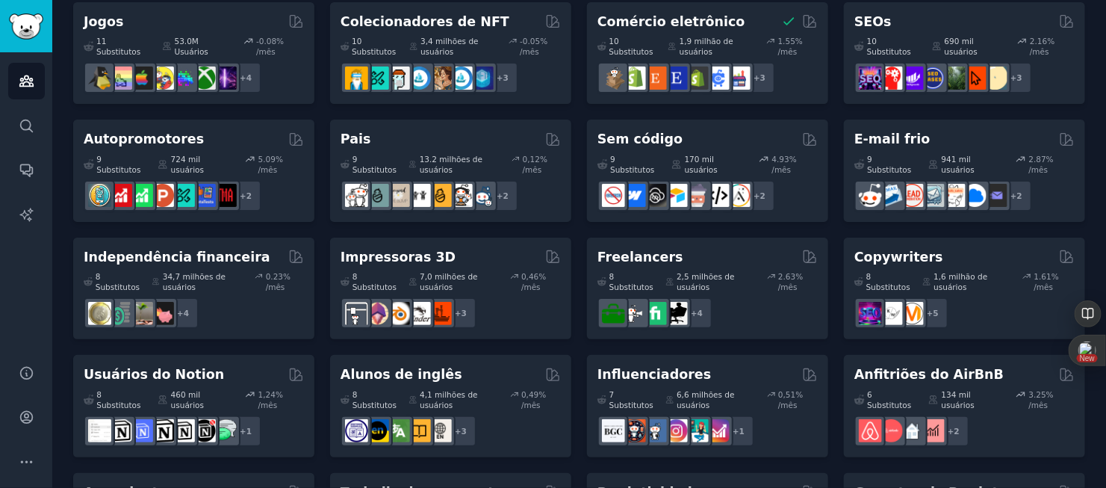
scroll to position [598, 0]
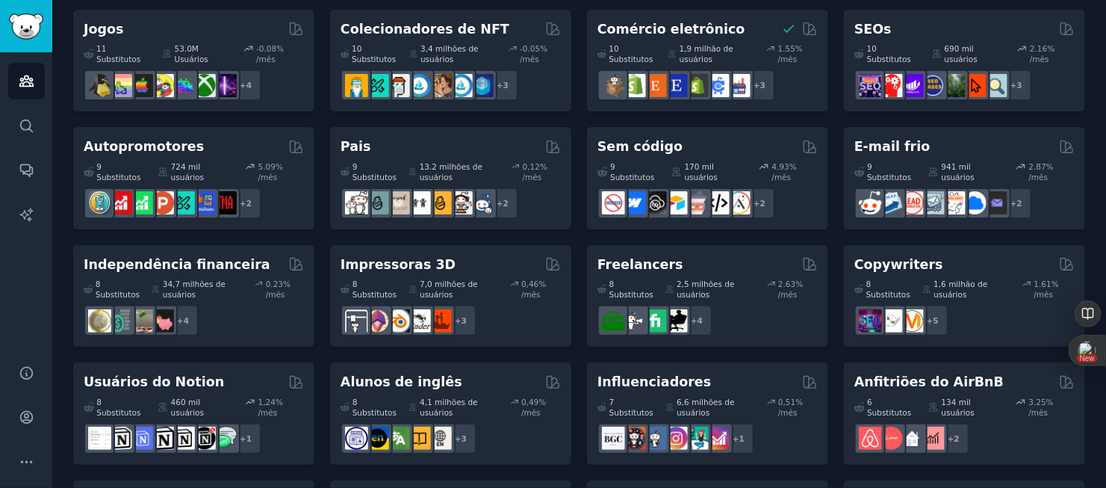
click at [173, 264] on h2 "Independência financeira" at bounding box center [177, 264] width 187 height 19
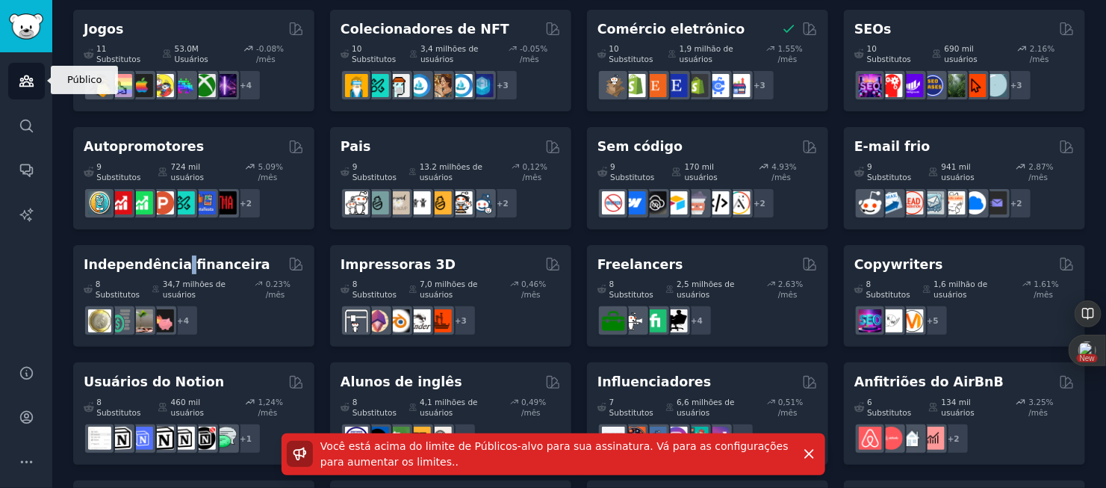
click at [28, 77] on icon "Barra lateral" at bounding box center [27, 81] width 16 height 16
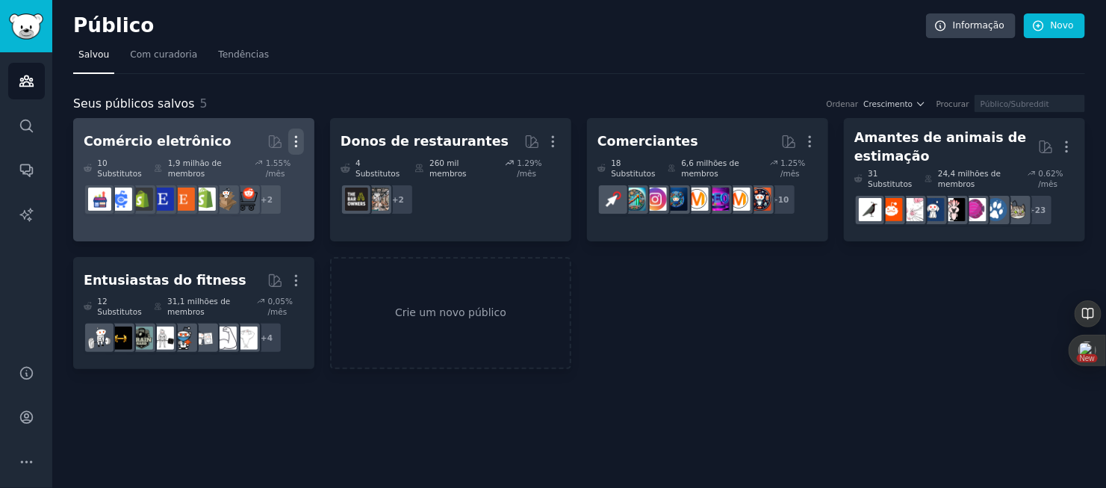
click at [296, 146] on icon "button" at bounding box center [296, 142] width 16 height 16
click at [254, 179] on p "Excluir" at bounding box center [255, 173] width 35 height 16
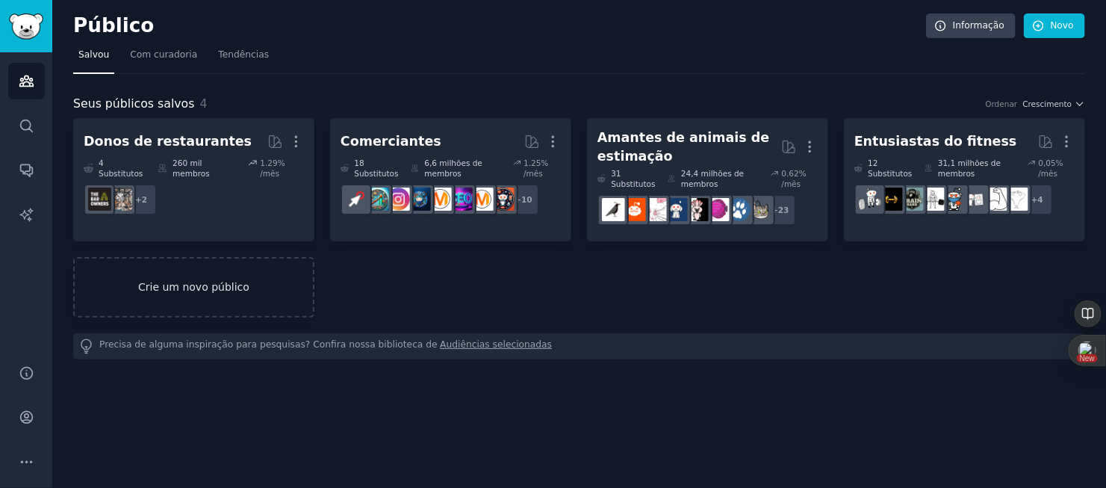
click at [232, 285] on link "Crie um novo público" at bounding box center [193, 287] width 241 height 61
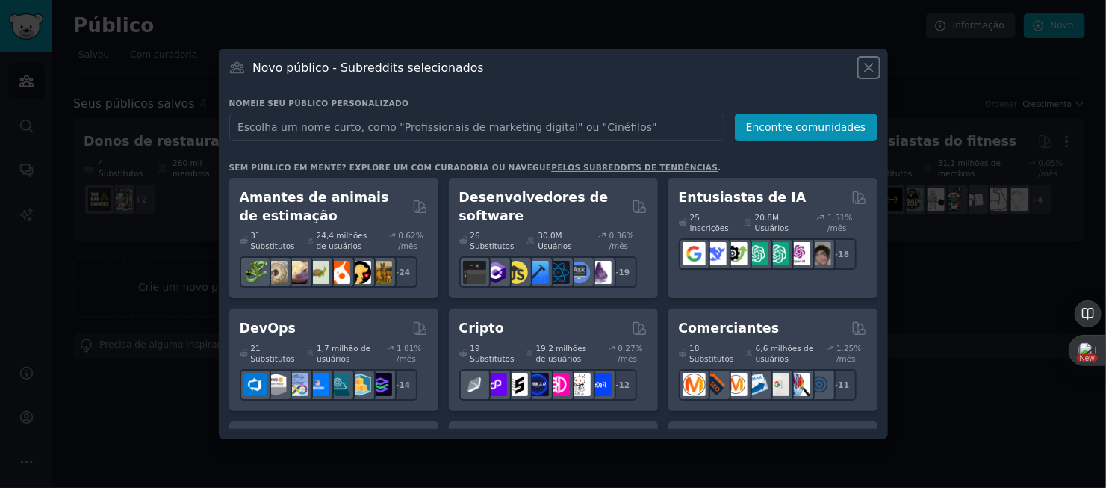
click at [867, 69] on icon at bounding box center [869, 67] width 8 height 8
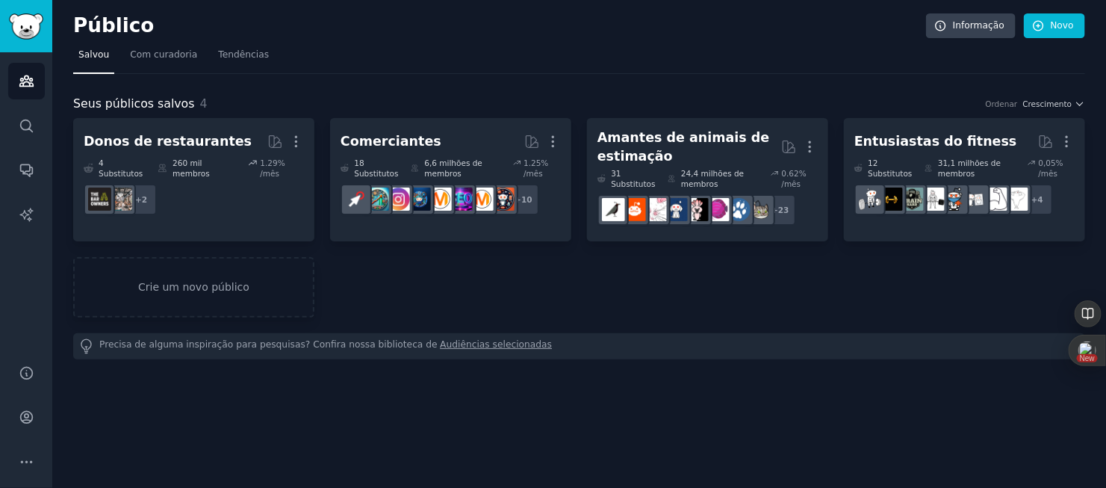
click at [452, 343] on link "Audiências selecionadas" at bounding box center [496, 346] width 112 height 16
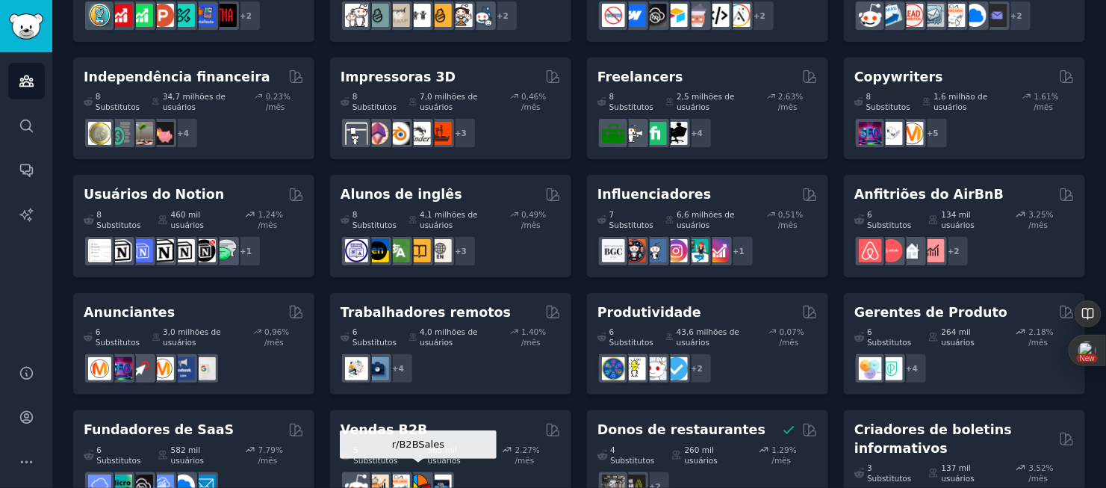
scroll to position [722, 0]
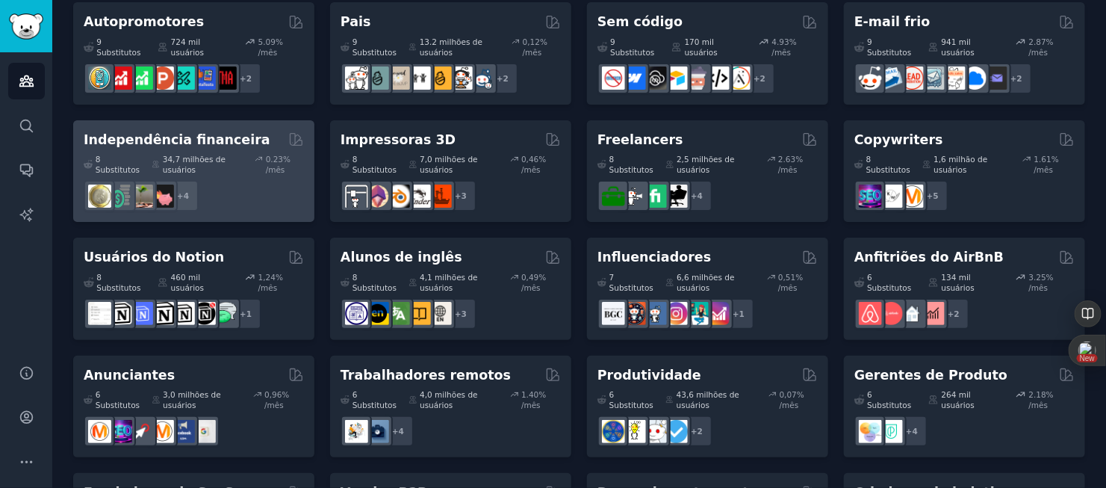
click at [219, 189] on div "+ 4" at bounding box center [194, 195] width 220 height 31
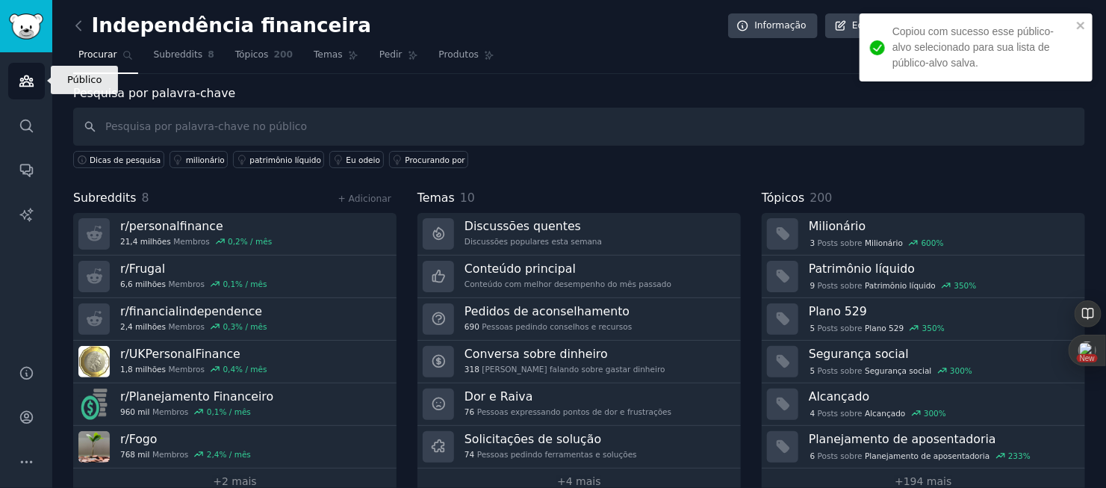
click at [16, 79] on link "Público" at bounding box center [26, 81] width 37 height 37
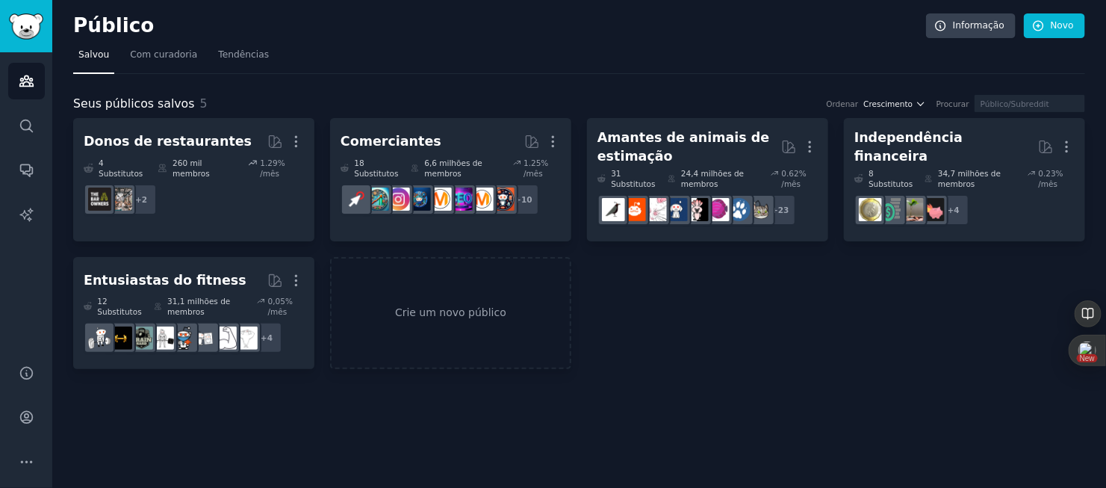
click at [916, 104] on icon "button" at bounding box center [921, 104] width 10 height 10
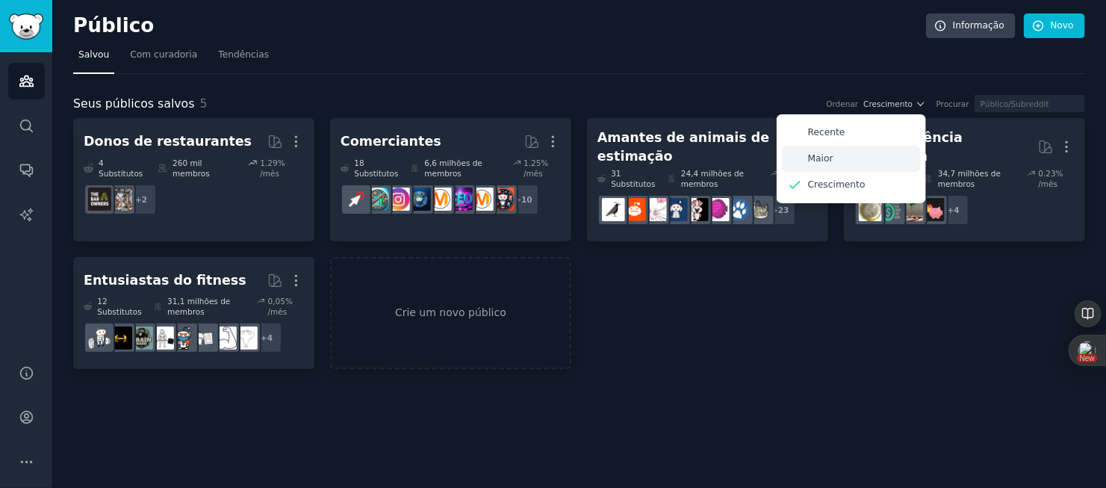
click at [808, 161] on p "Maior" at bounding box center [820, 158] width 25 height 13
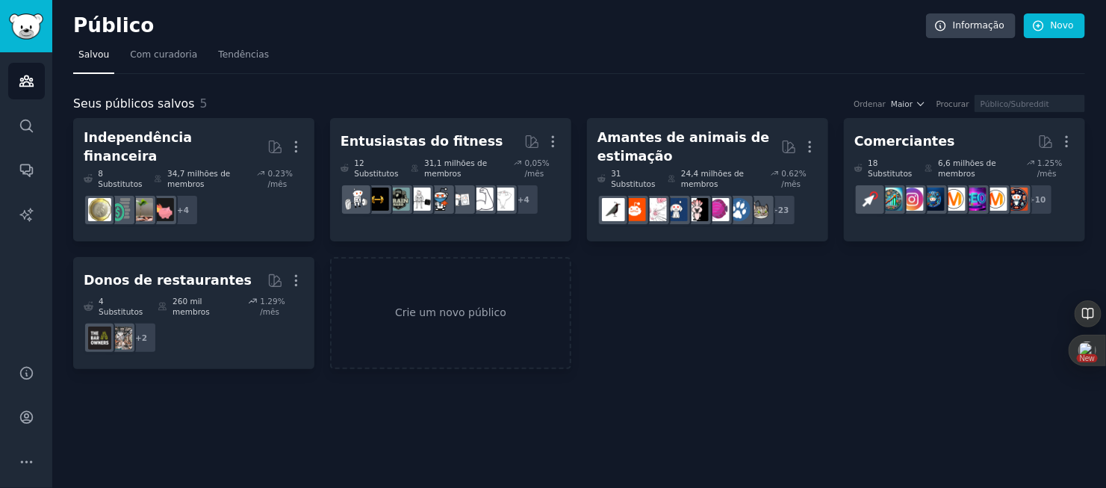
click at [689, 352] on div "Independência financeira Mais 8 Substitutos 34,7 milhões de membros 0.23% /mês …" at bounding box center [579, 243] width 1012 height 251
click at [859, 333] on div "Independência financeira Mais 8 Substitutos 34,7 milhões de membros 0.23% /mês …" at bounding box center [579, 243] width 1012 height 251
click at [26, 35] on img "Barra lateral" at bounding box center [26, 26] width 34 height 26
click at [19, 419] on icon "Barra lateral" at bounding box center [27, 417] width 16 height 16
